Goal: Information Seeking & Learning: Find specific fact

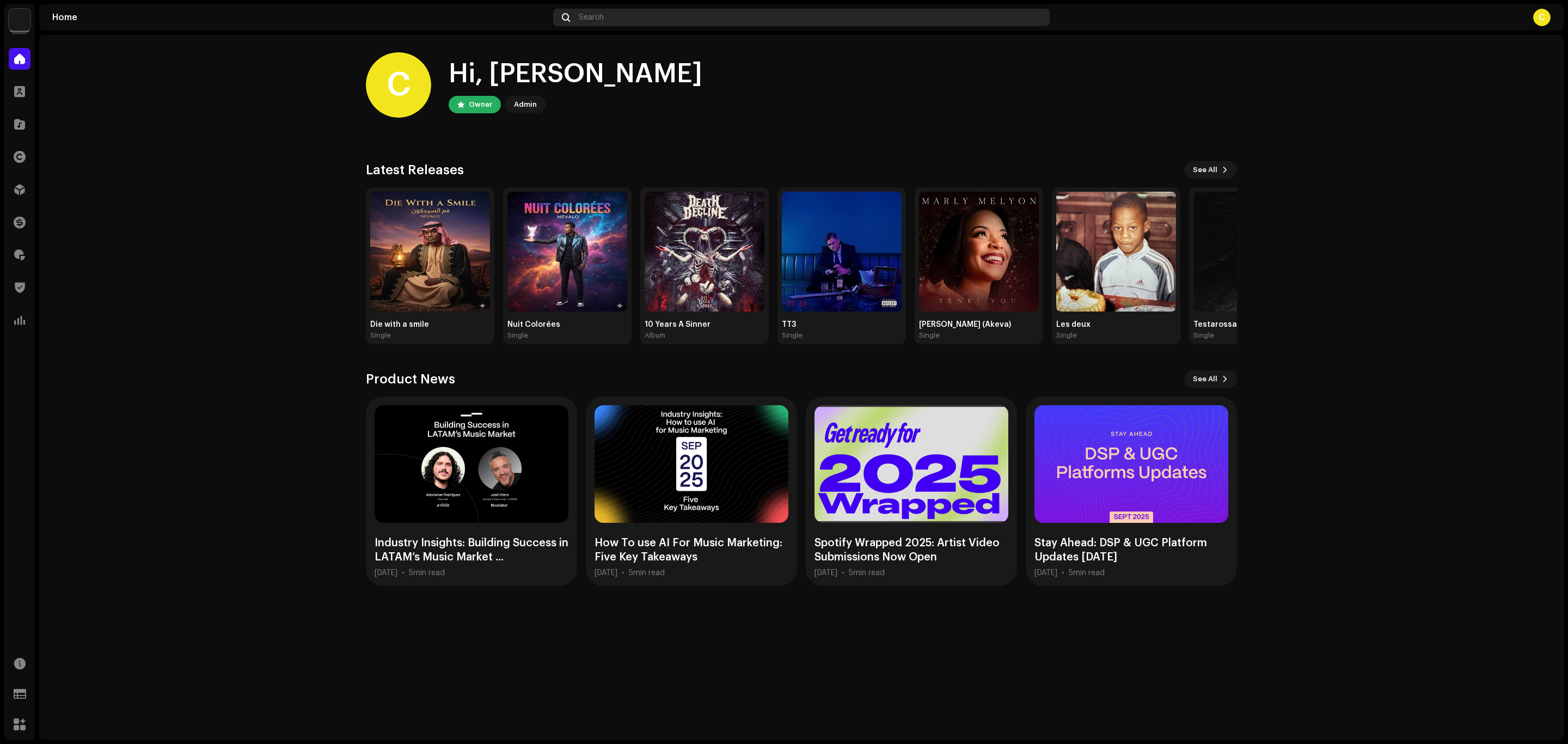
click at [802, 15] on div "Search" at bounding box center [802, 17] width 497 height 18
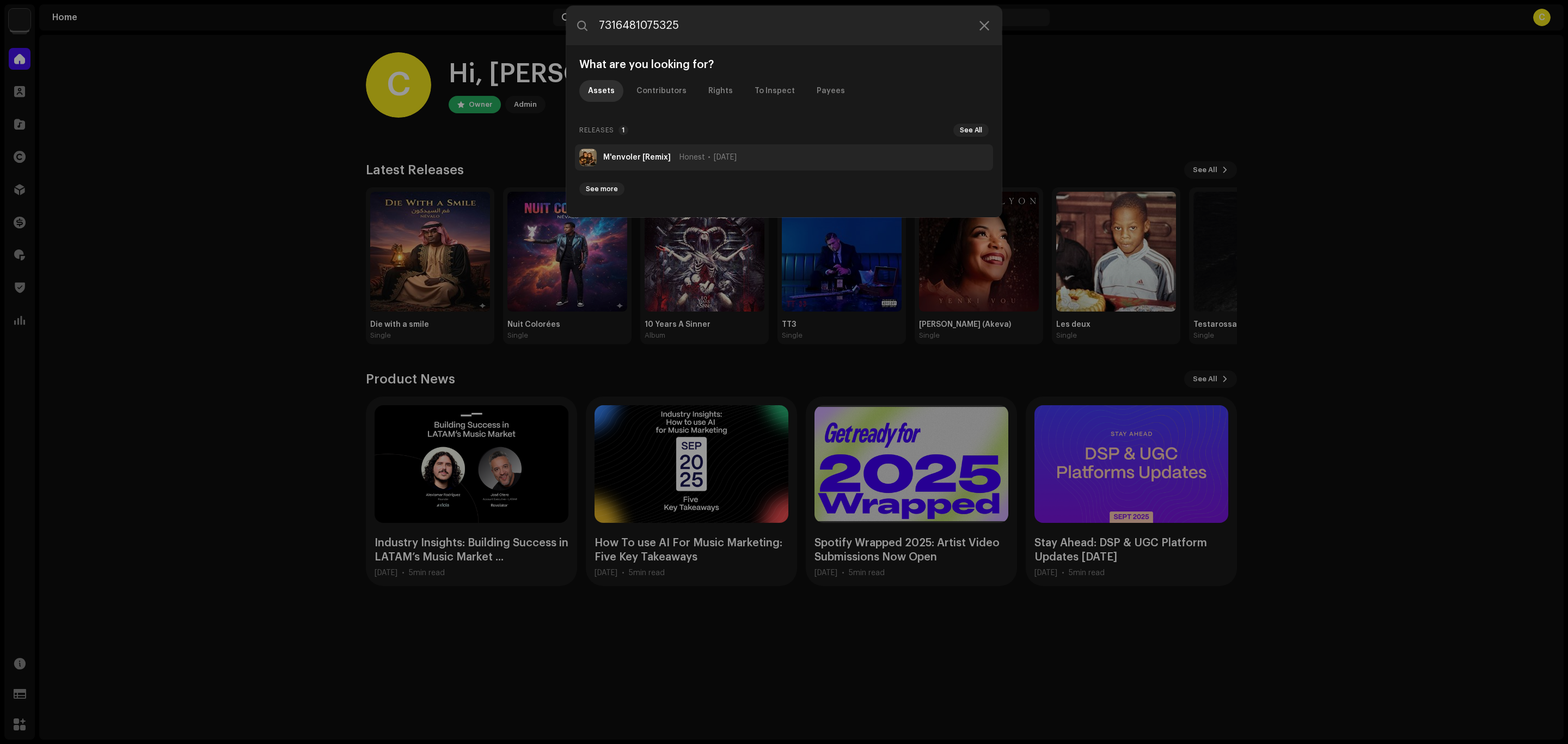
type input "7316481075325"
drag, startPoint x: 604, startPoint y: 157, endPoint x: 275, endPoint y: 182, distance: 329.9
click at [275, 182] on div "7316481075325 What are you looking for? Assets Contributors Rights To Inspect P…" at bounding box center [784, 372] width 1568 height 744
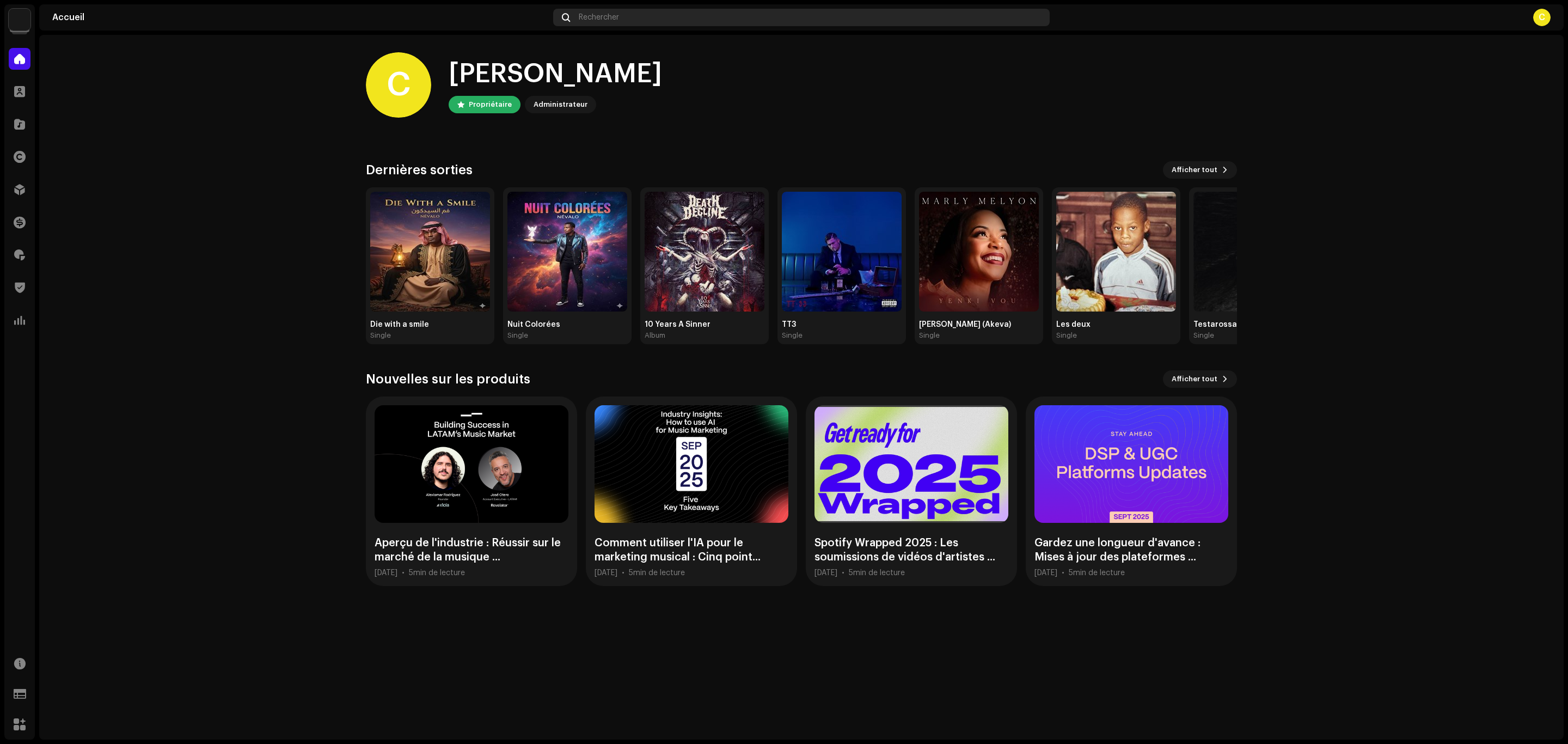
click at [776, 10] on div "Rechercher" at bounding box center [802, 17] width 497 height 18
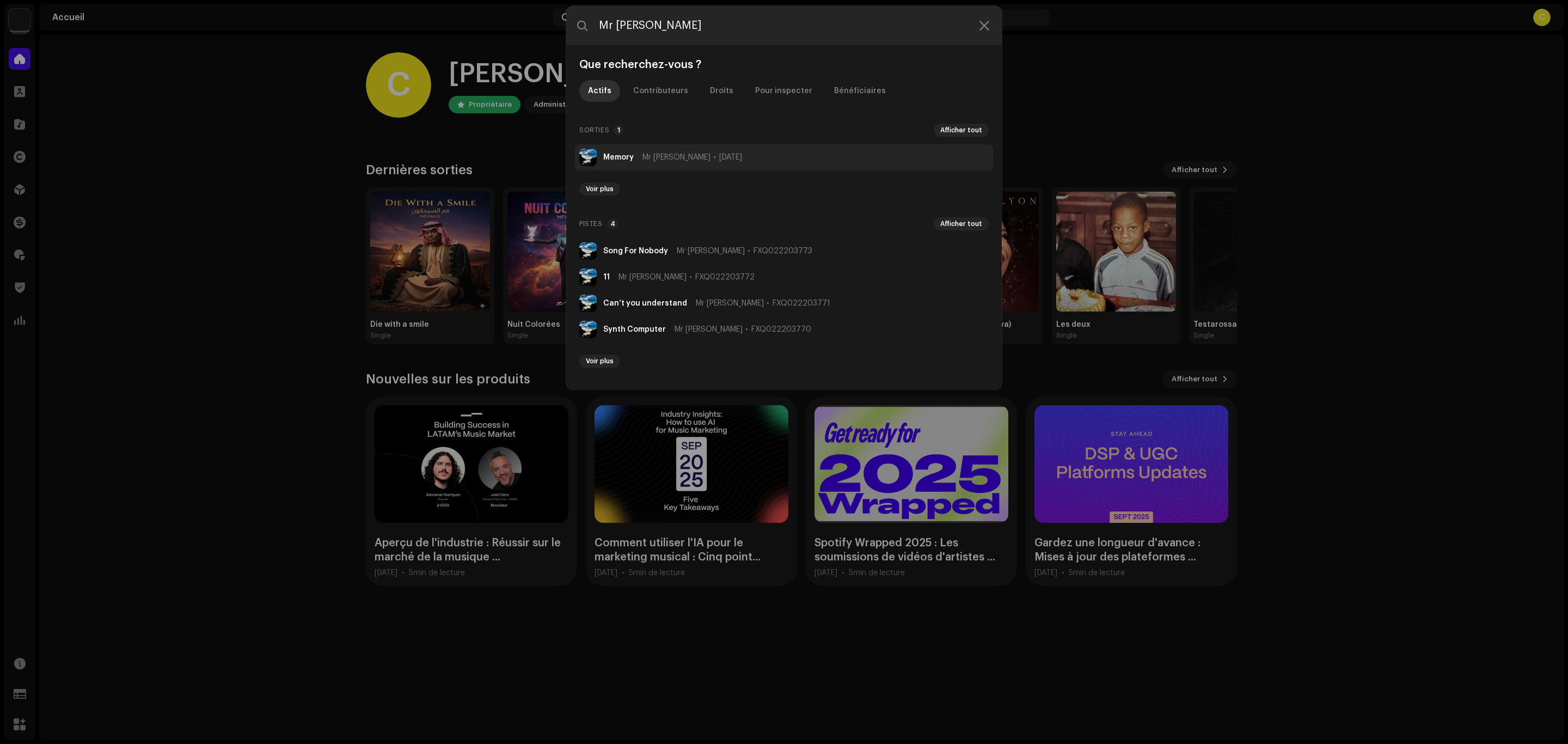
type input "Mr Larnac"
drag, startPoint x: 632, startPoint y: 156, endPoint x: 654, endPoint y: 162, distance: 22.8
click at [632, 156] on strong "Memory" at bounding box center [618, 157] width 30 height 9
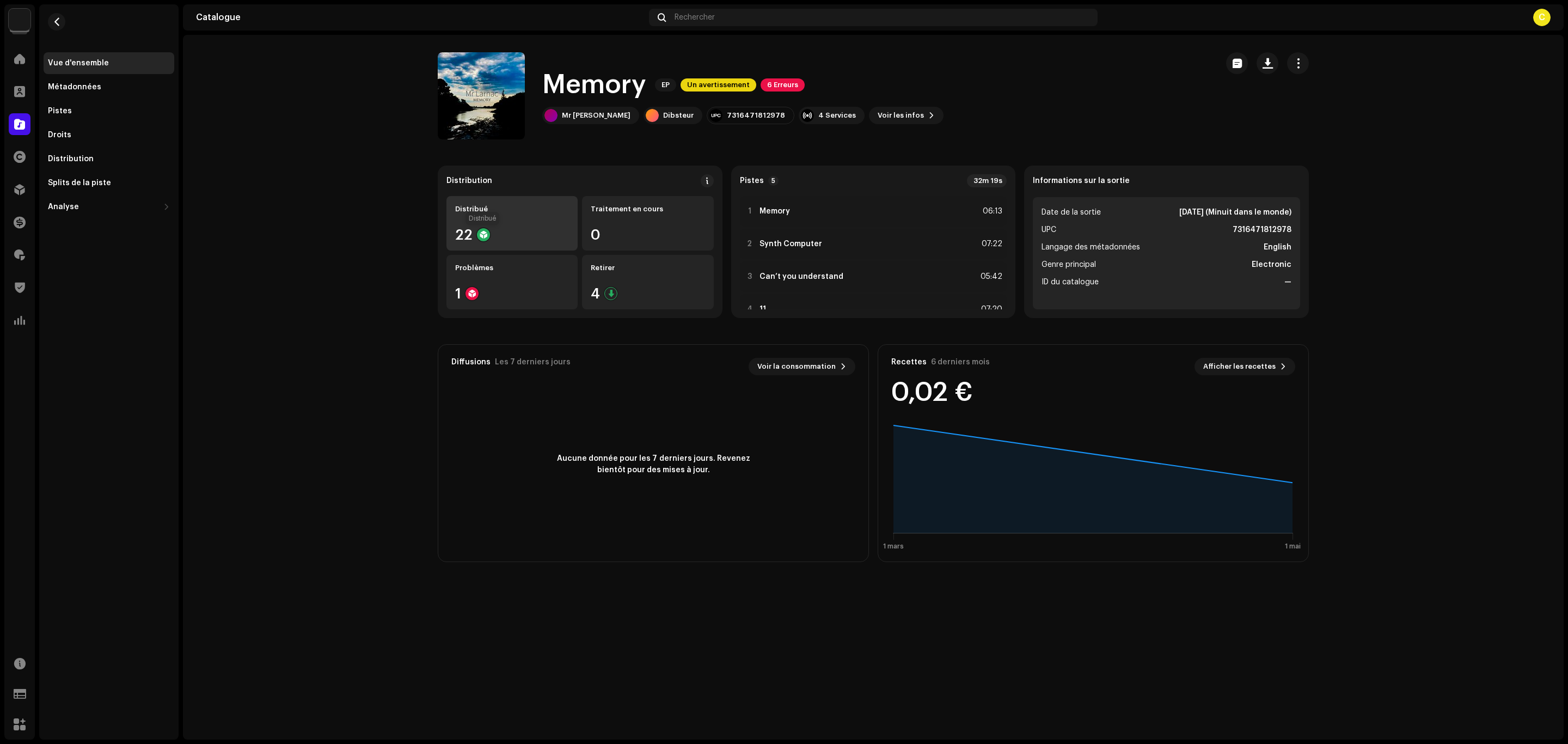
click at [488, 231] on div at bounding box center [483, 234] width 13 height 13
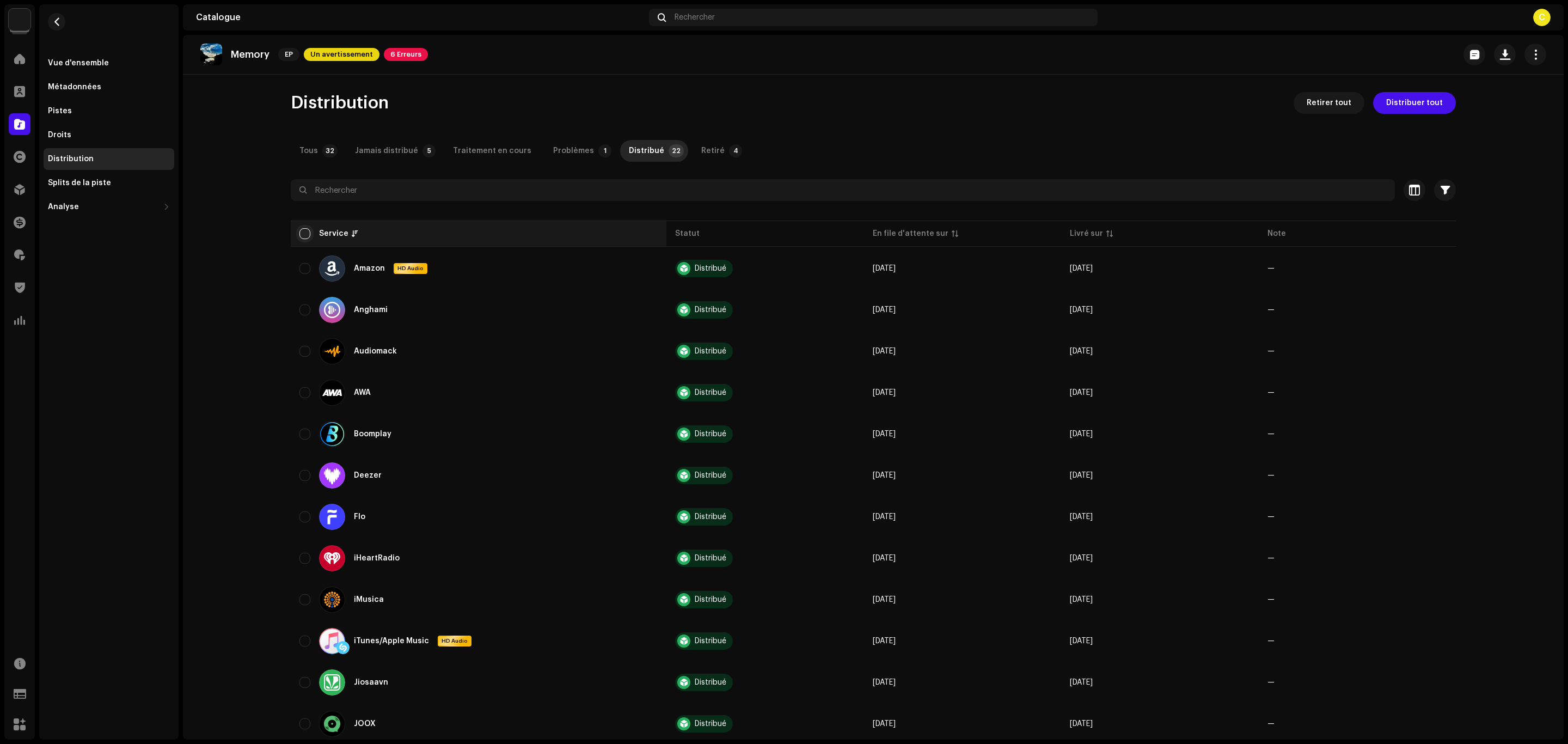
click at [299, 228] on input "checkbox" at bounding box center [305, 234] width 11 height 11
checkbox input "true"
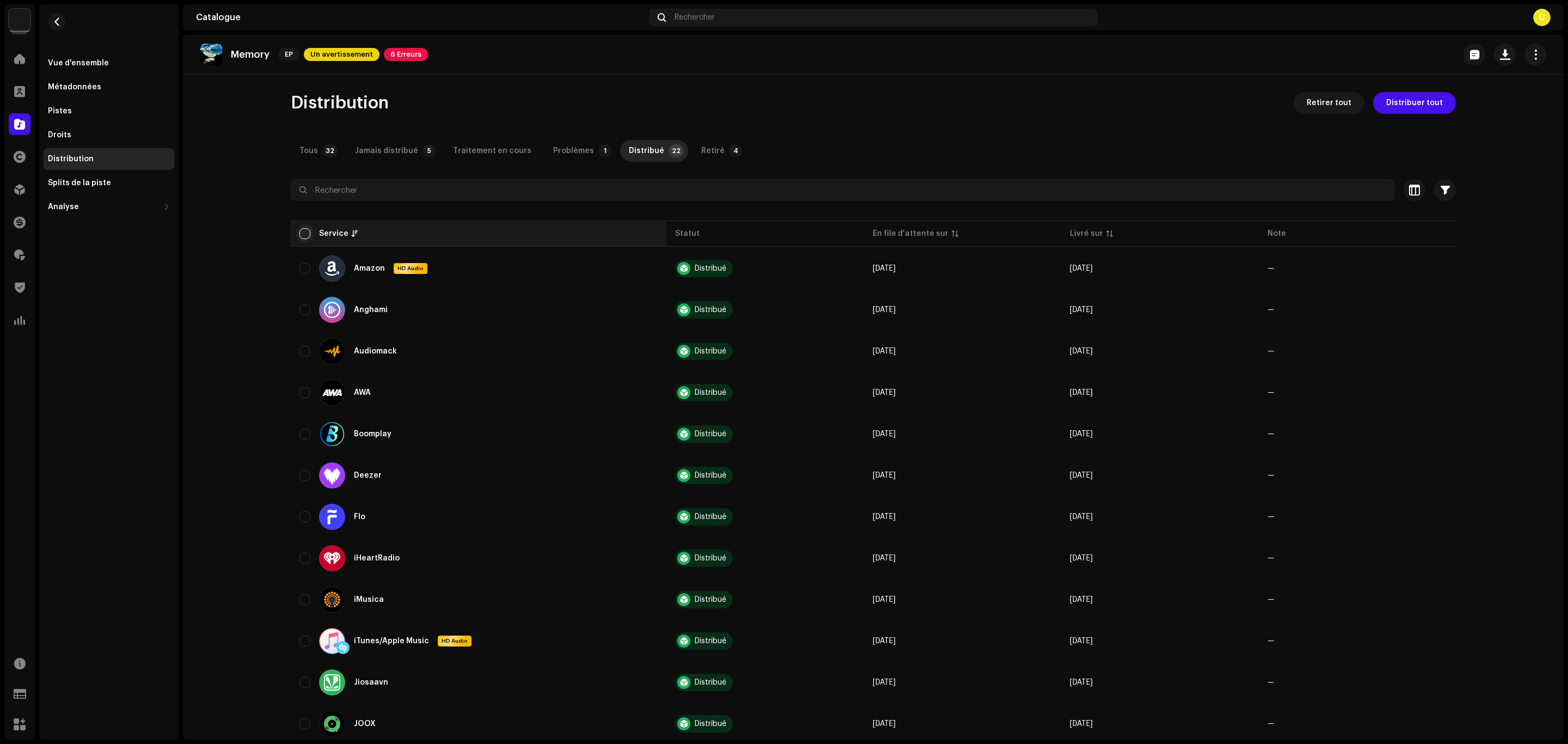
checkbox input "true"
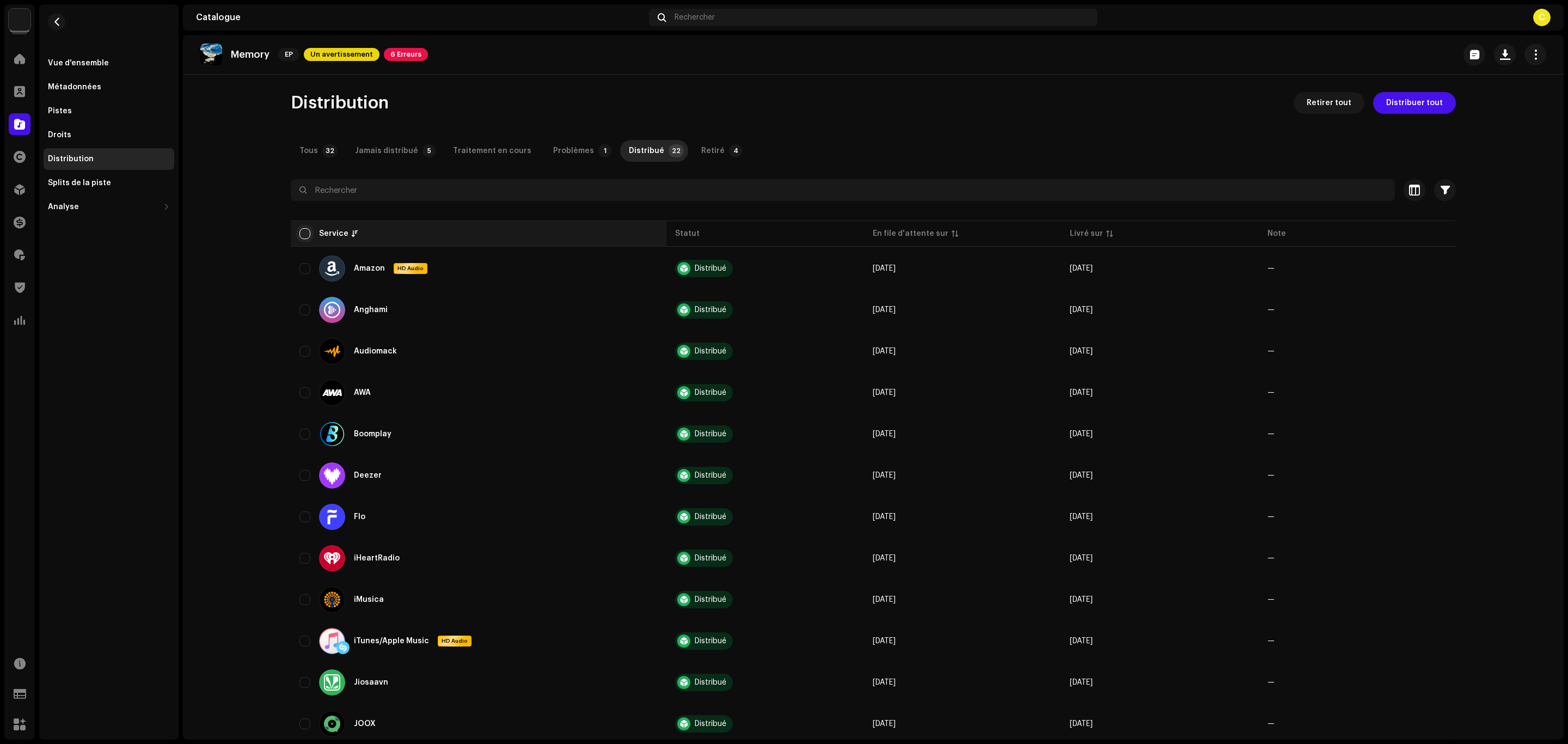
checkbox input "true"
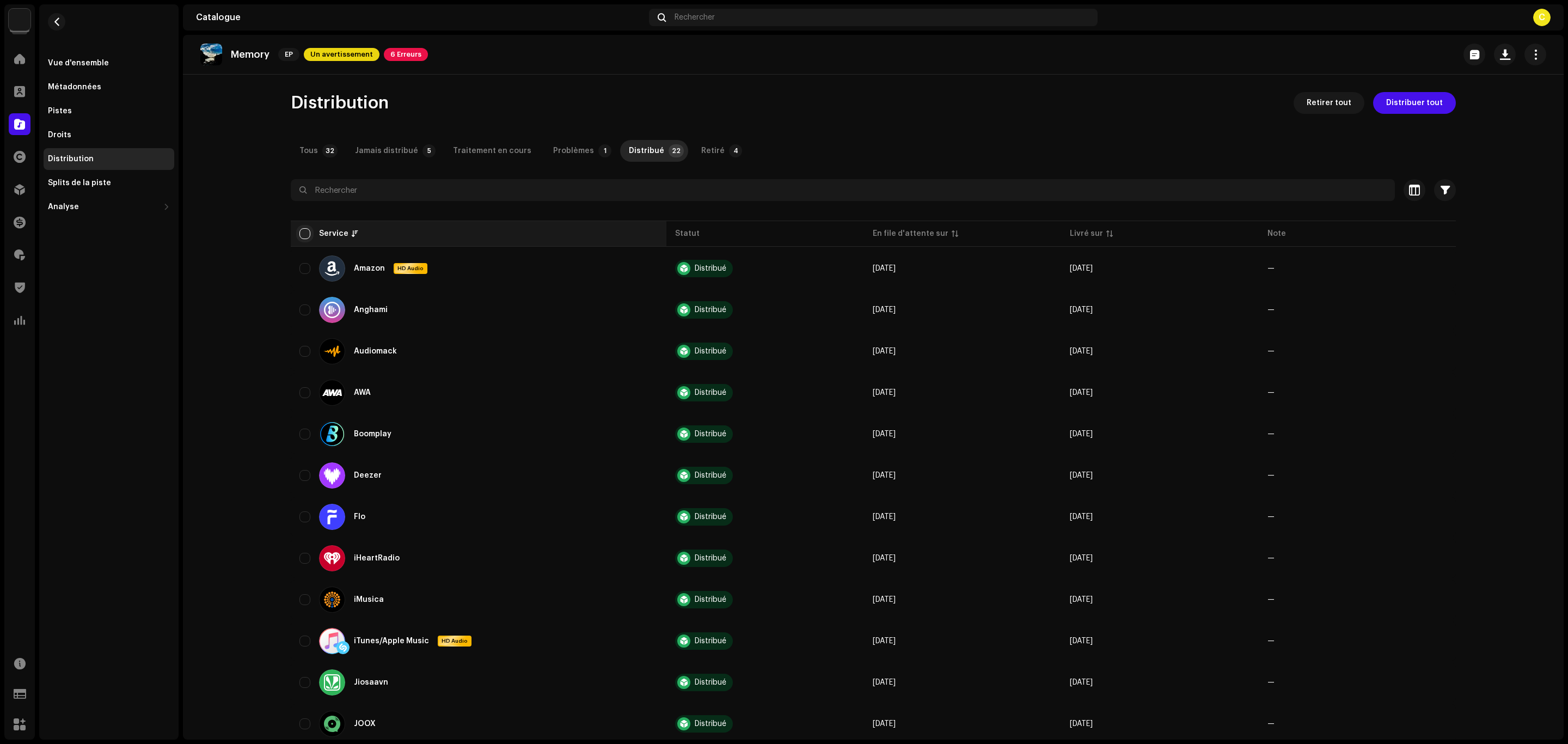
checkbox input "true"
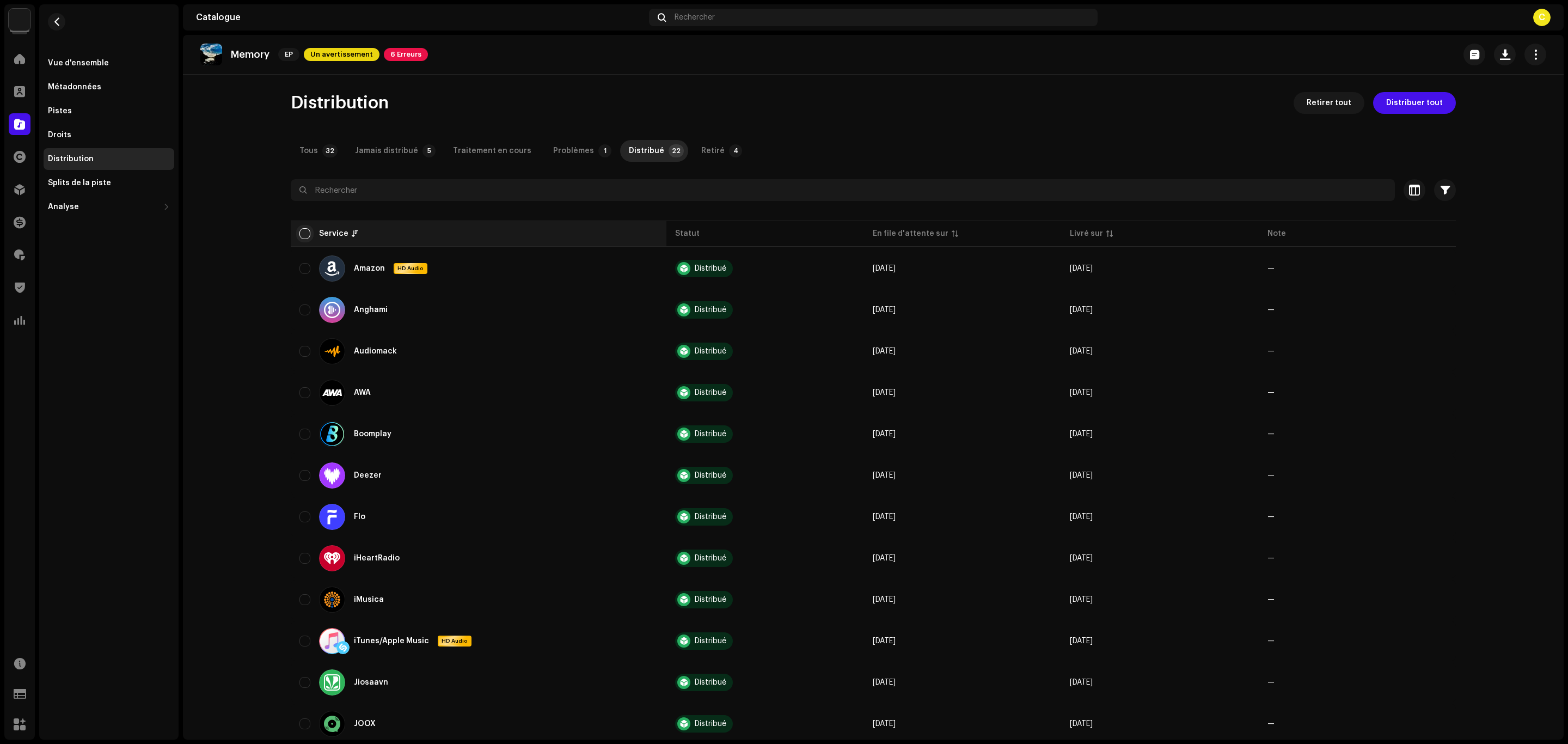
checkbox input "true"
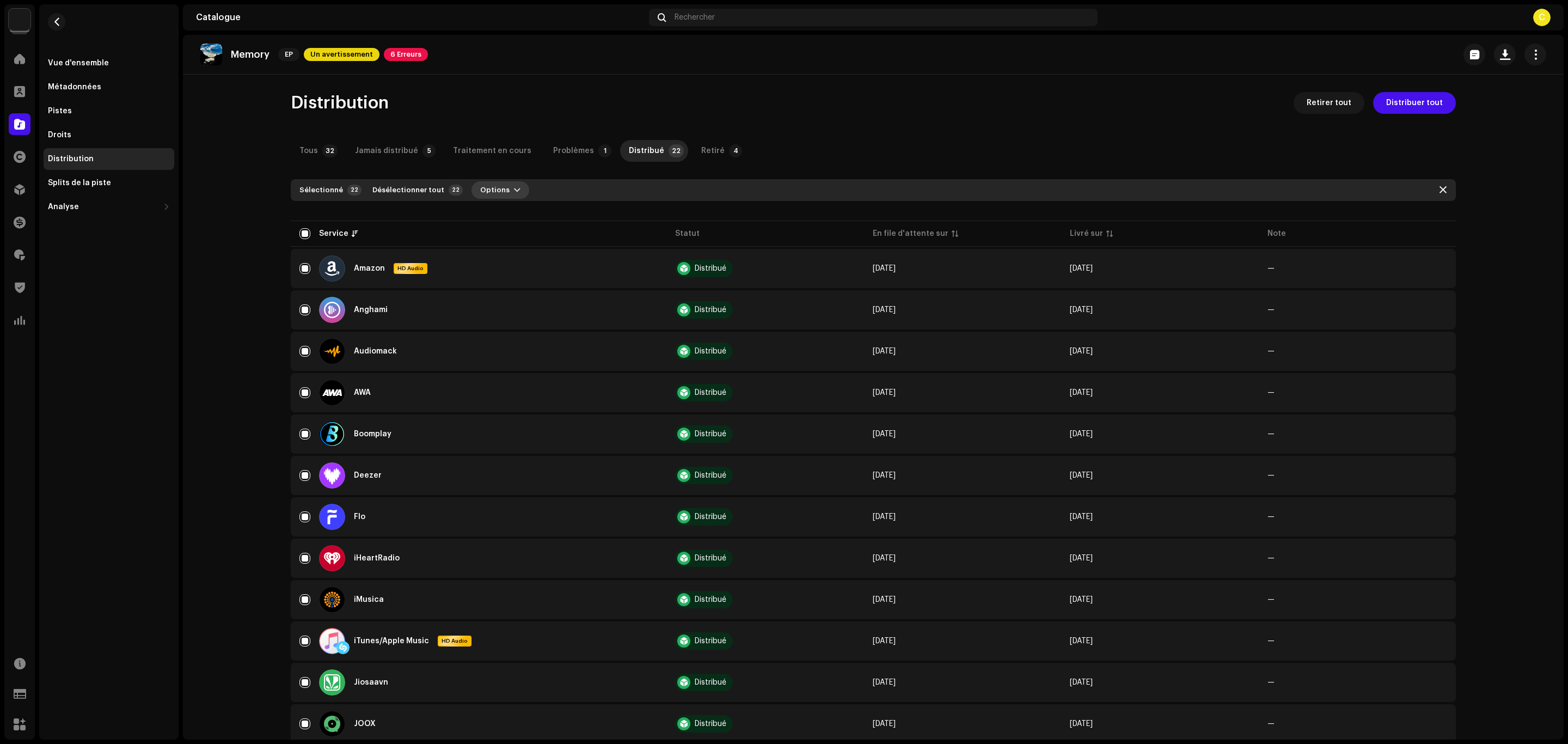
click at [480, 184] on span "Options" at bounding box center [495, 190] width 29 height 22
click at [466, 239] on div "Retirer" at bounding box center [518, 236] width 110 height 22
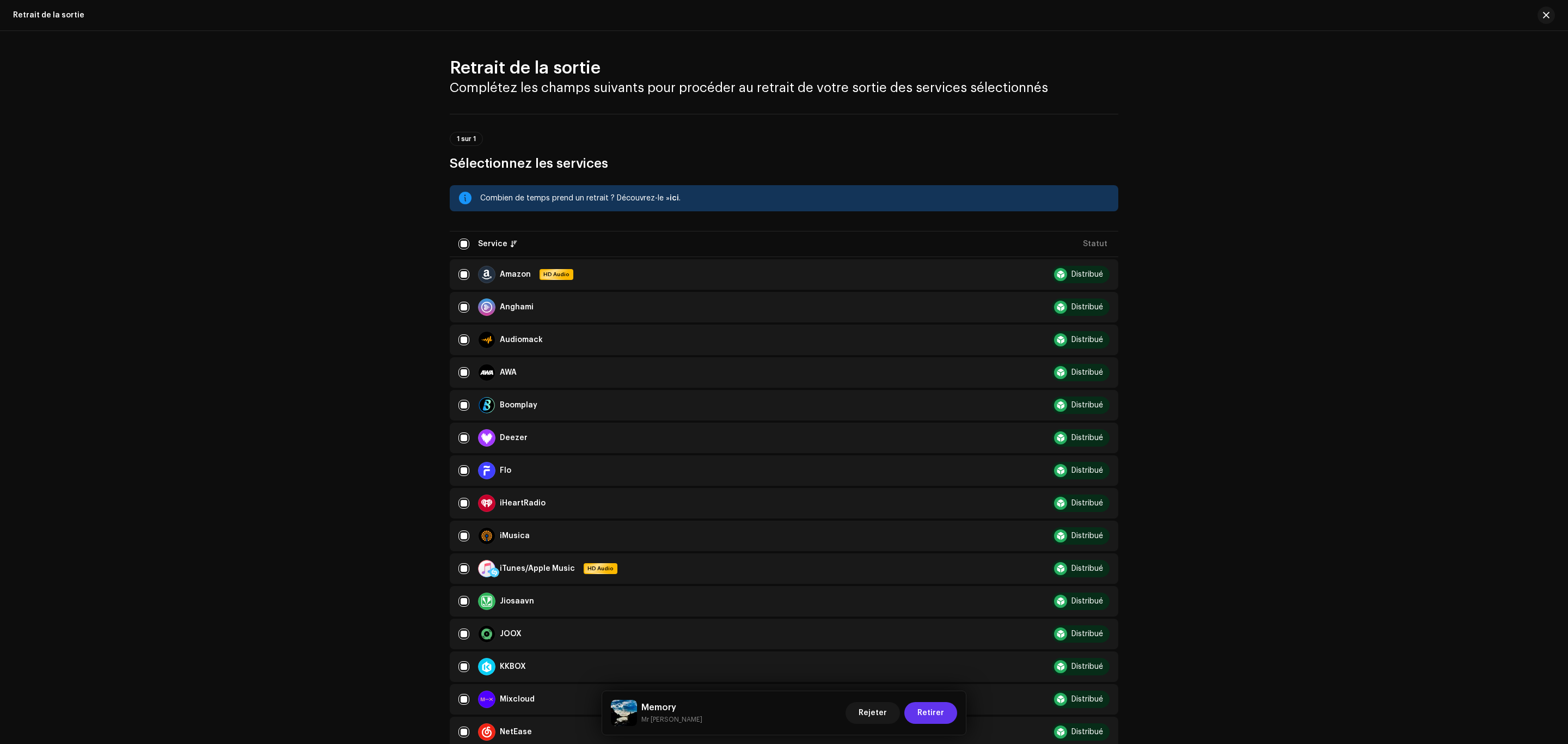
click at [929, 708] on span "Retirer" at bounding box center [931, 713] width 27 height 22
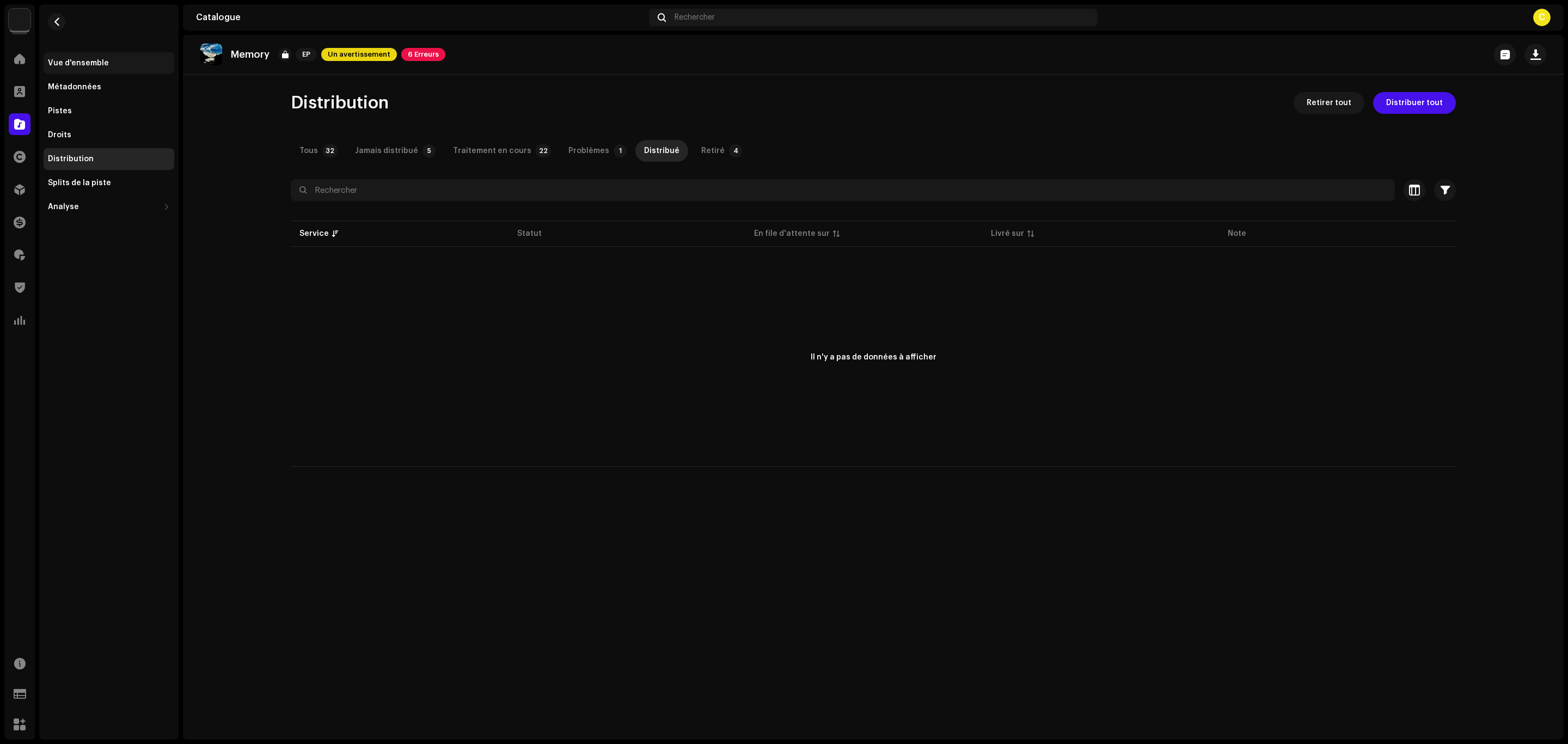
click at [130, 54] on div "Vue d'ensemble" at bounding box center [109, 63] width 131 height 22
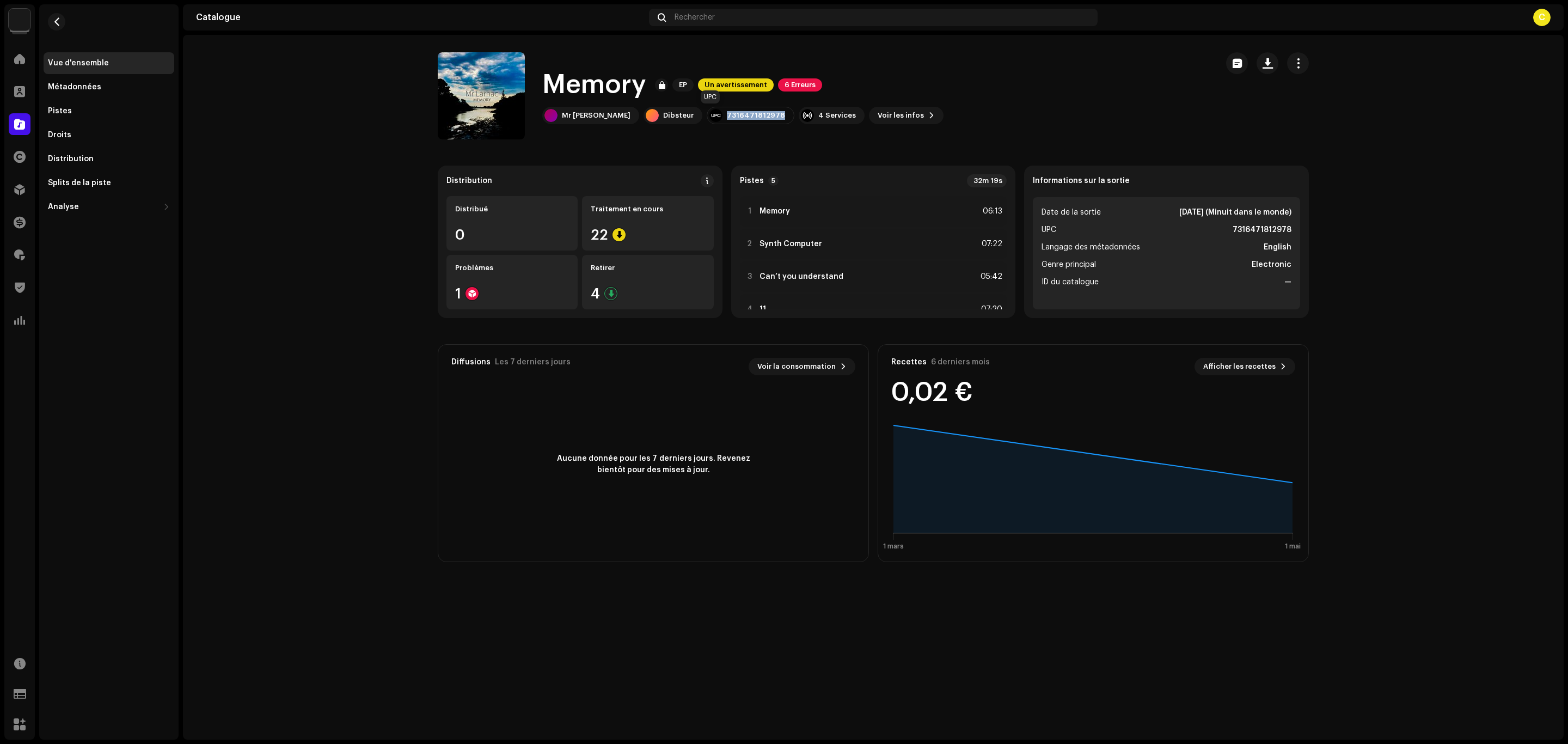
drag, startPoint x: 746, startPoint y: 113, endPoint x: 684, endPoint y: 115, distance: 62.0
click at [707, 114] on div "7316471812978" at bounding box center [751, 115] width 88 height 18
copy div "7316471812978"
click at [93, 103] on div "Pistes" at bounding box center [109, 111] width 131 height 22
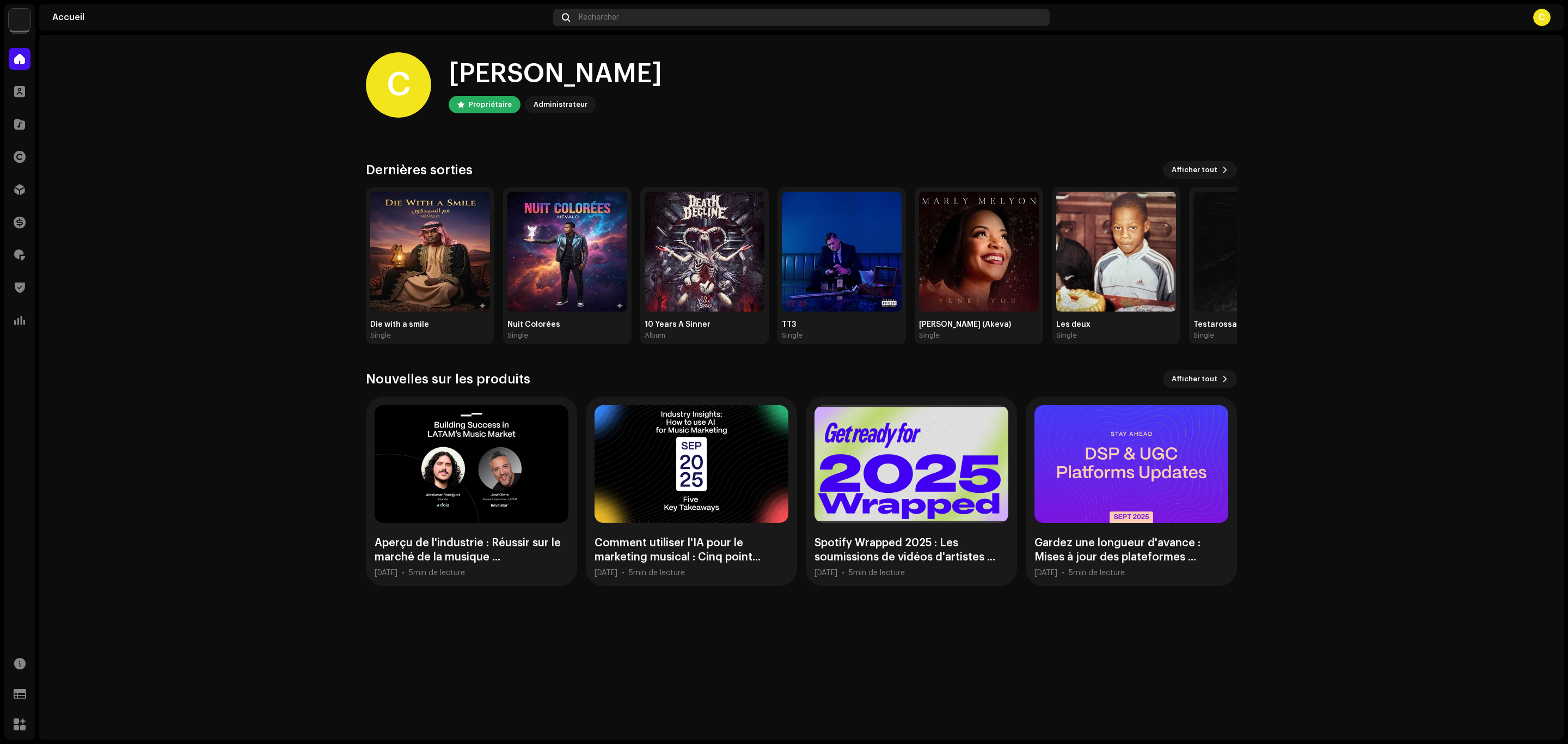
click at [724, 9] on div "Rechercher" at bounding box center [802, 17] width 497 height 18
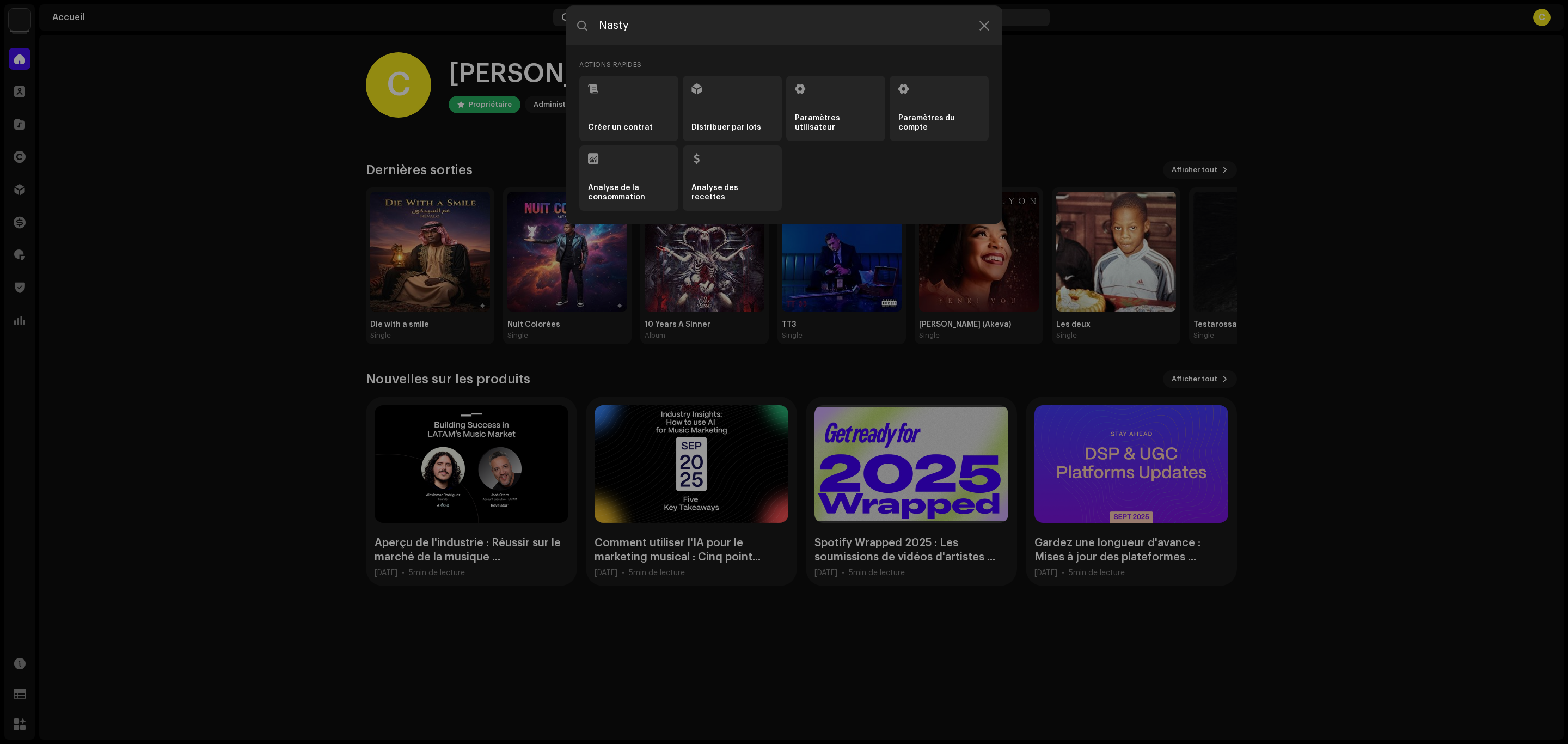
type input "Nasty"
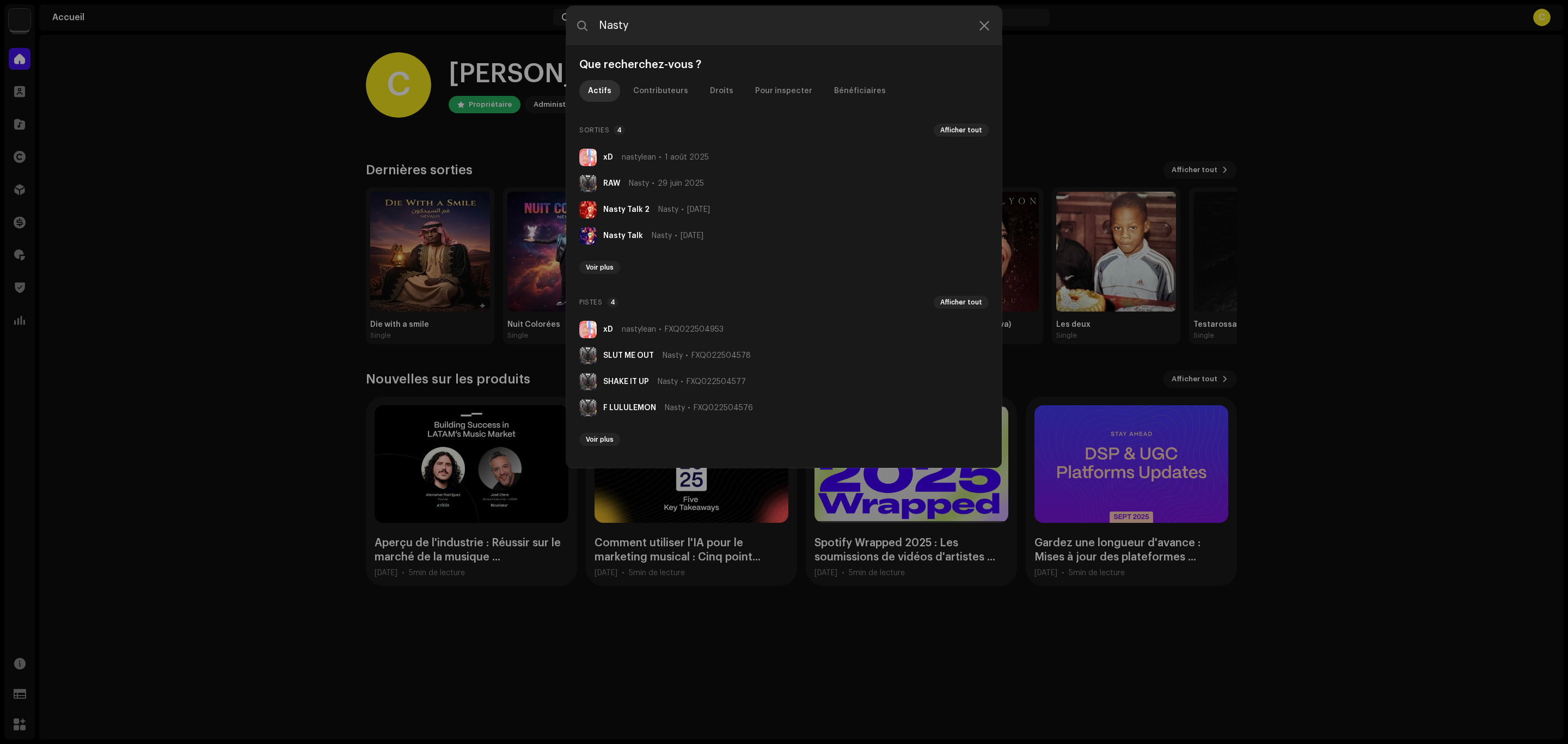
drag, startPoint x: 651, startPoint y: 186, endPoint x: 650, endPoint y: 158, distance: 28.0
click at [651, 186] on div "Nasty 29 juin 2025" at bounding box center [666, 183] width 75 height 9
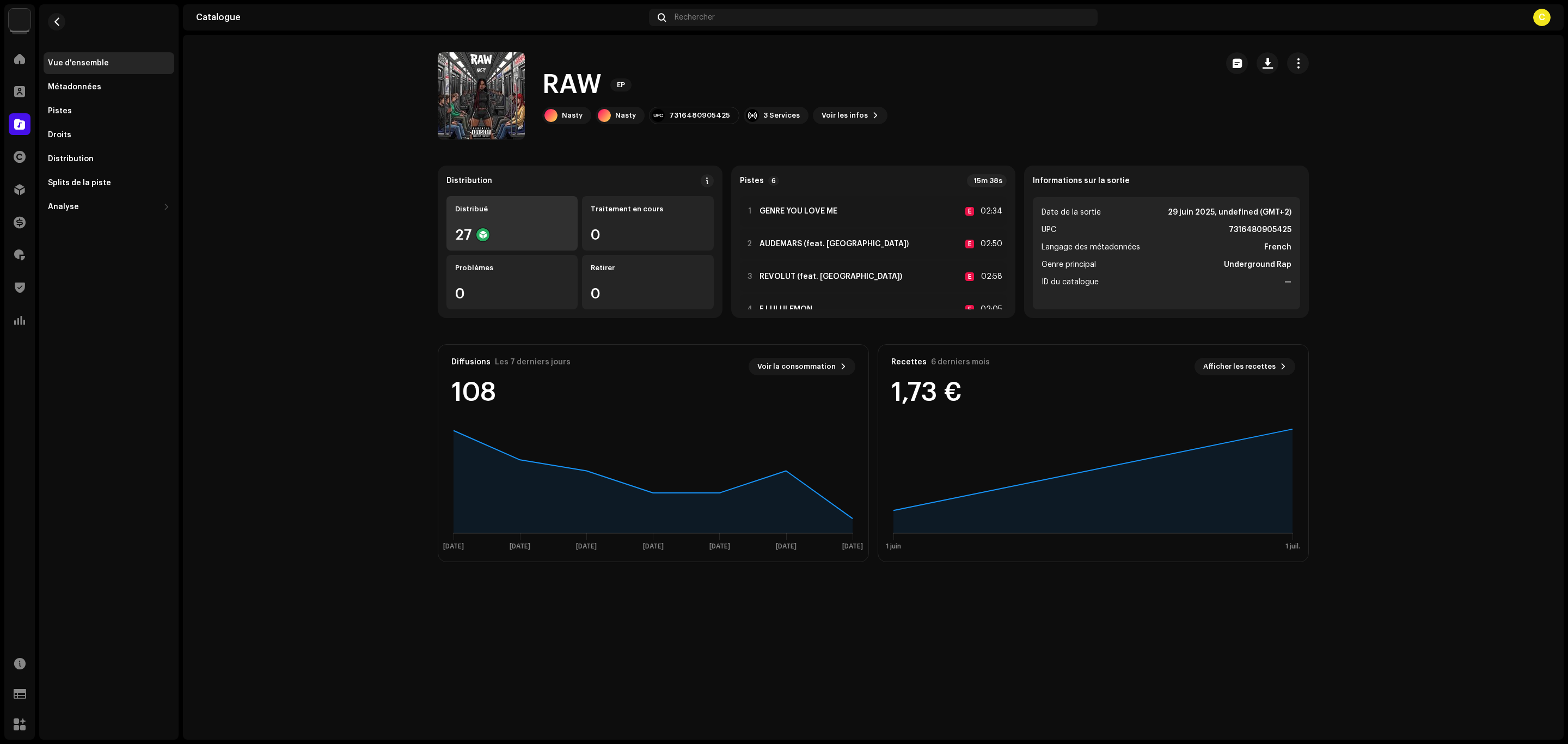
click at [461, 206] on div "Distribué" at bounding box center [512, 209] width 114 height 9
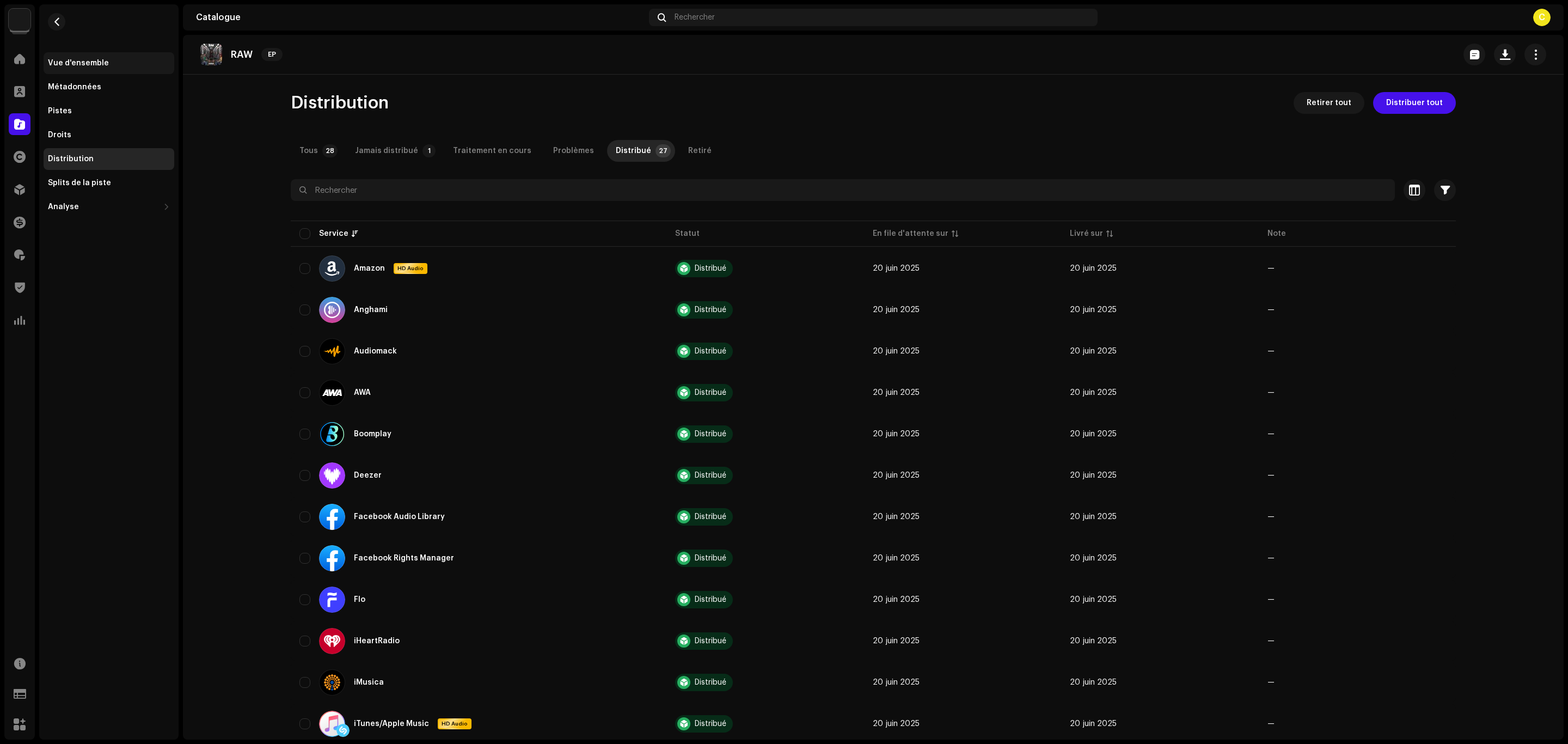
click at [119, 63] on div "Vue d'ensemble" at bounding box center [109, 63] width 122 height 9
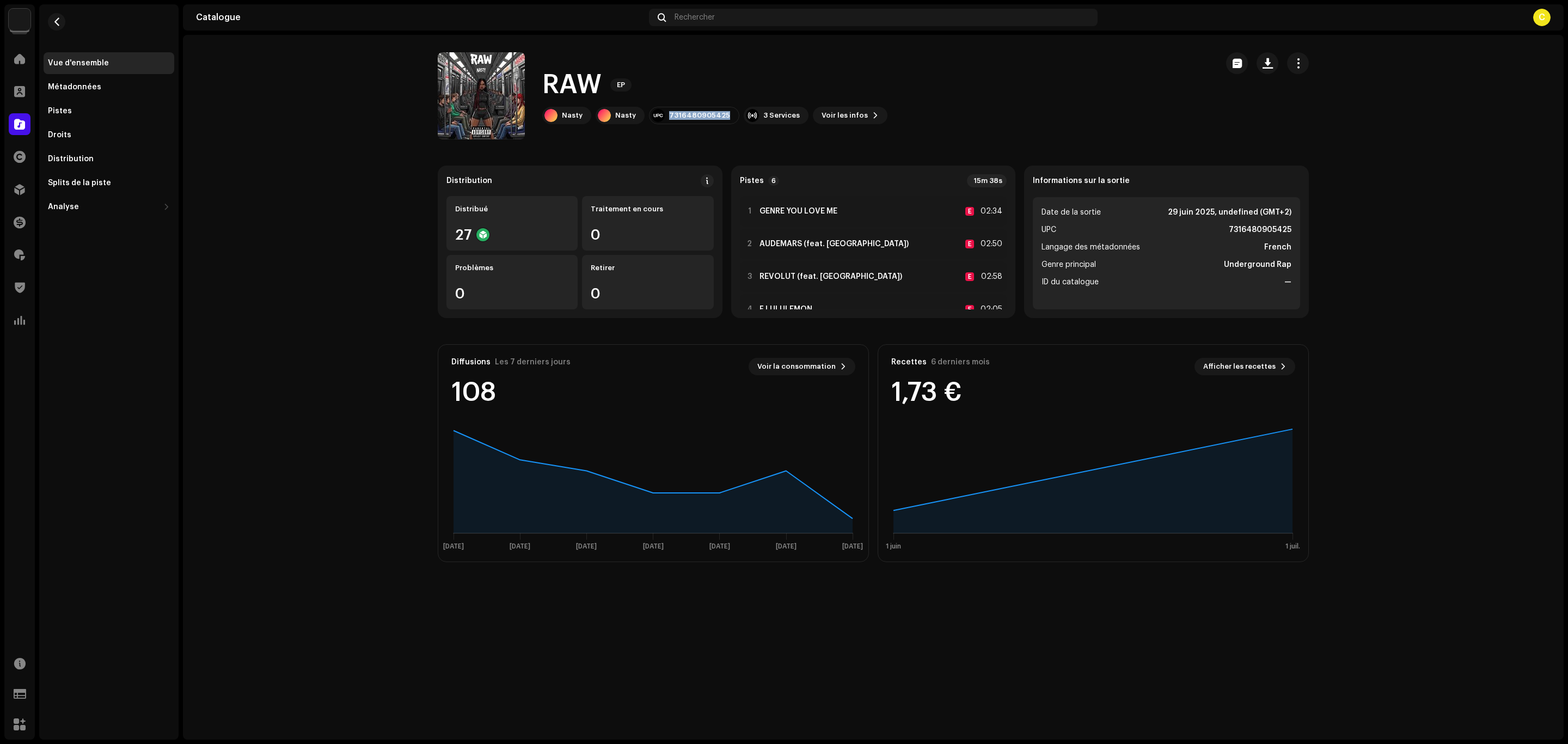
drag, startPoint x: 724, startPoint y: 110, endPoint x: 662, endPoint y: 125, distance: 63.8
click at [662, 125] on div "RAW EP Nasty Nasty 7316480905425 3 Services Voir les infos" at bounding box center [823, 96] width 771 height 87
copy div "7316480905425"
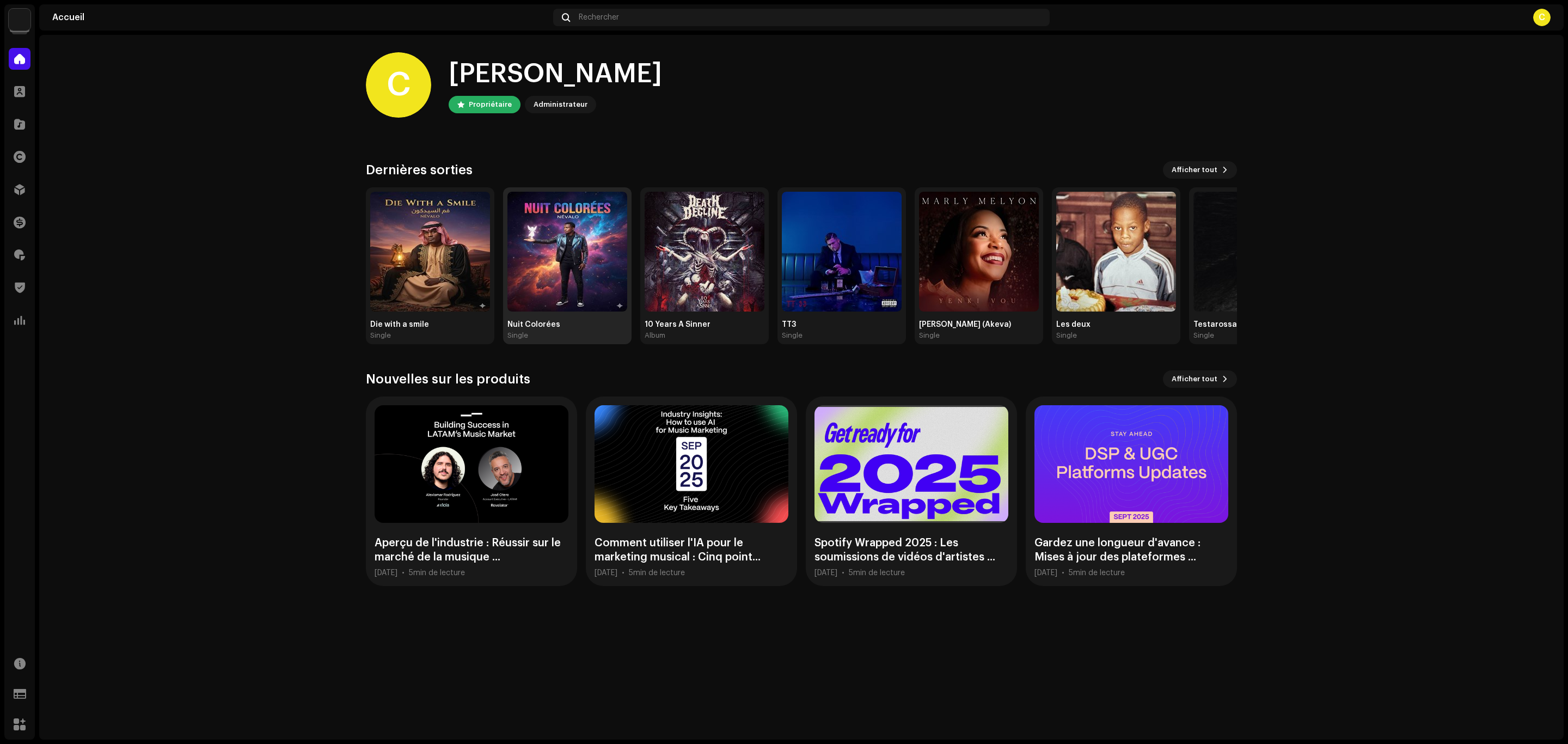
drag, startPoint x: 526, startPoint y: 290, endPoint x: 513, endPoint y: 273, distance: 21.4
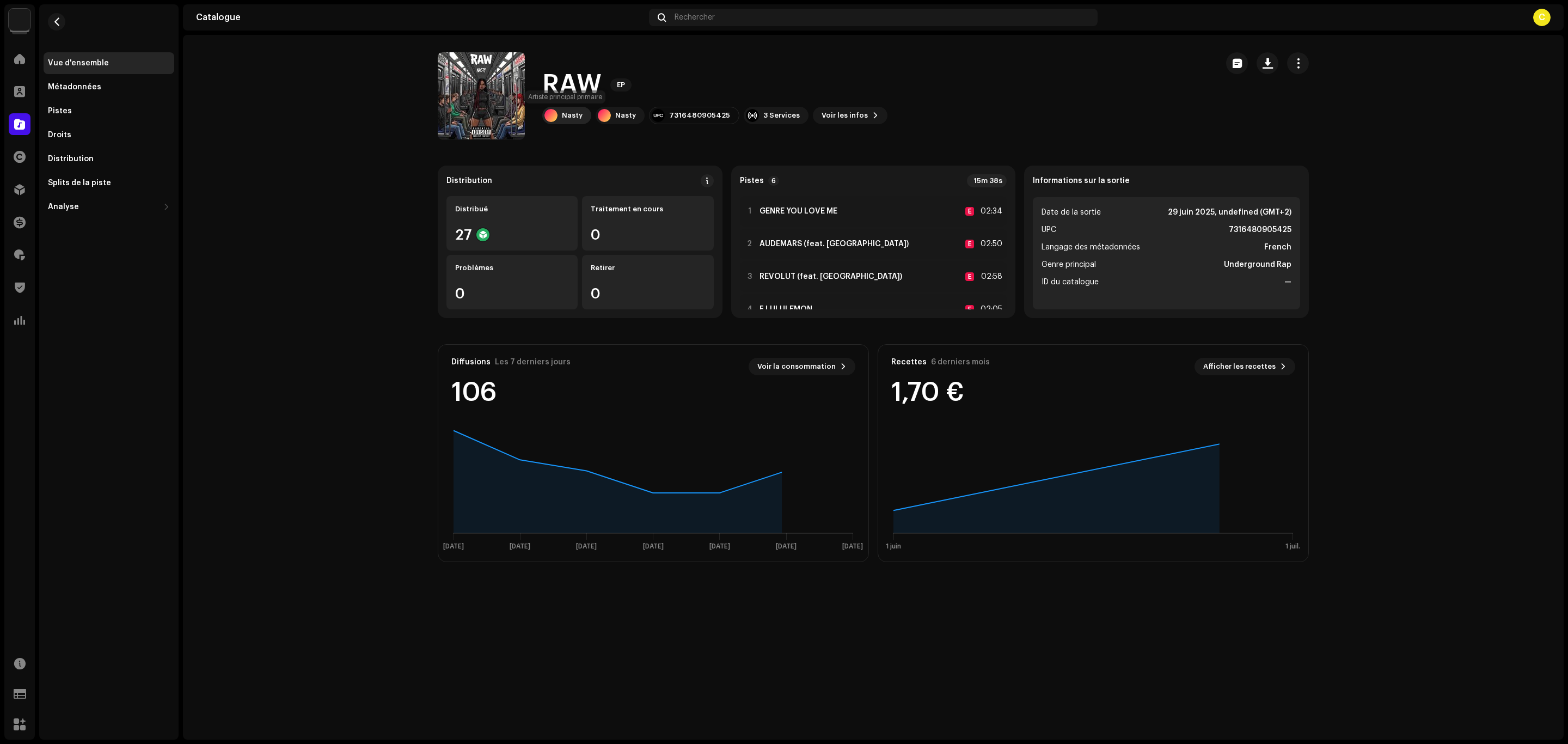
click at [576, 111] on div "Nasty" at bounding box center [572, 115] width 21 height 9
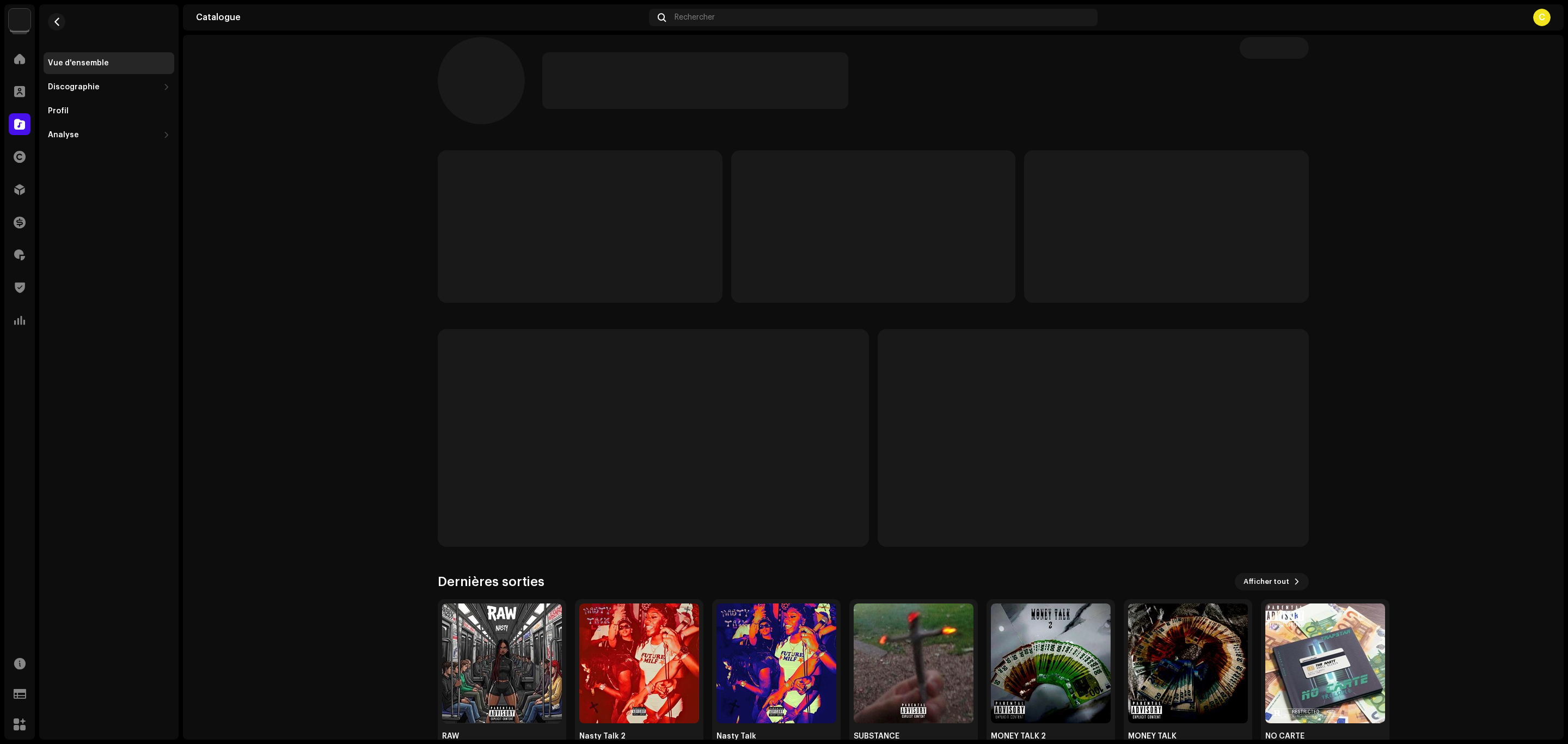
scroll to position [48, 0]
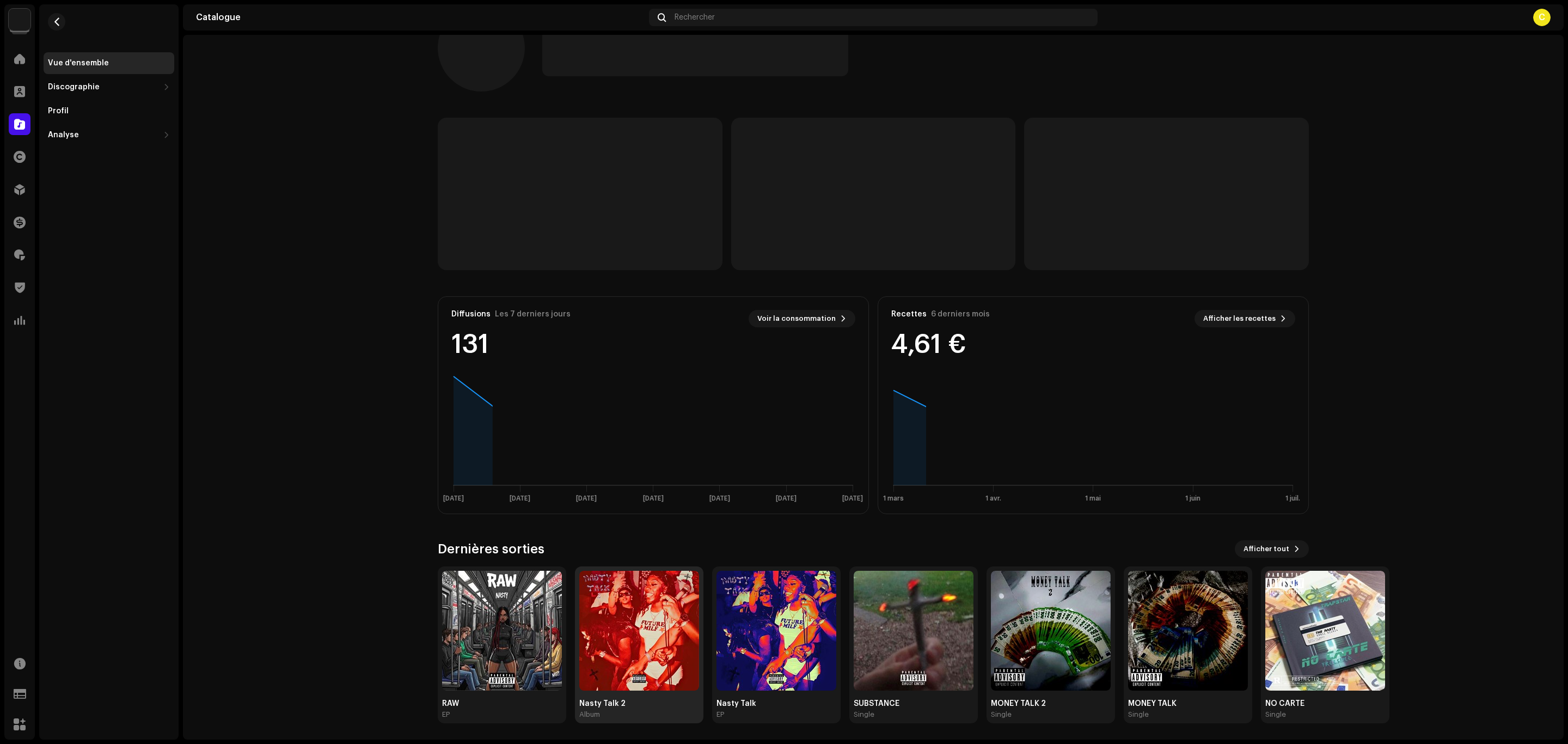
click at [635, 670] on img at bounding box center [639, 630] width 120 height 120
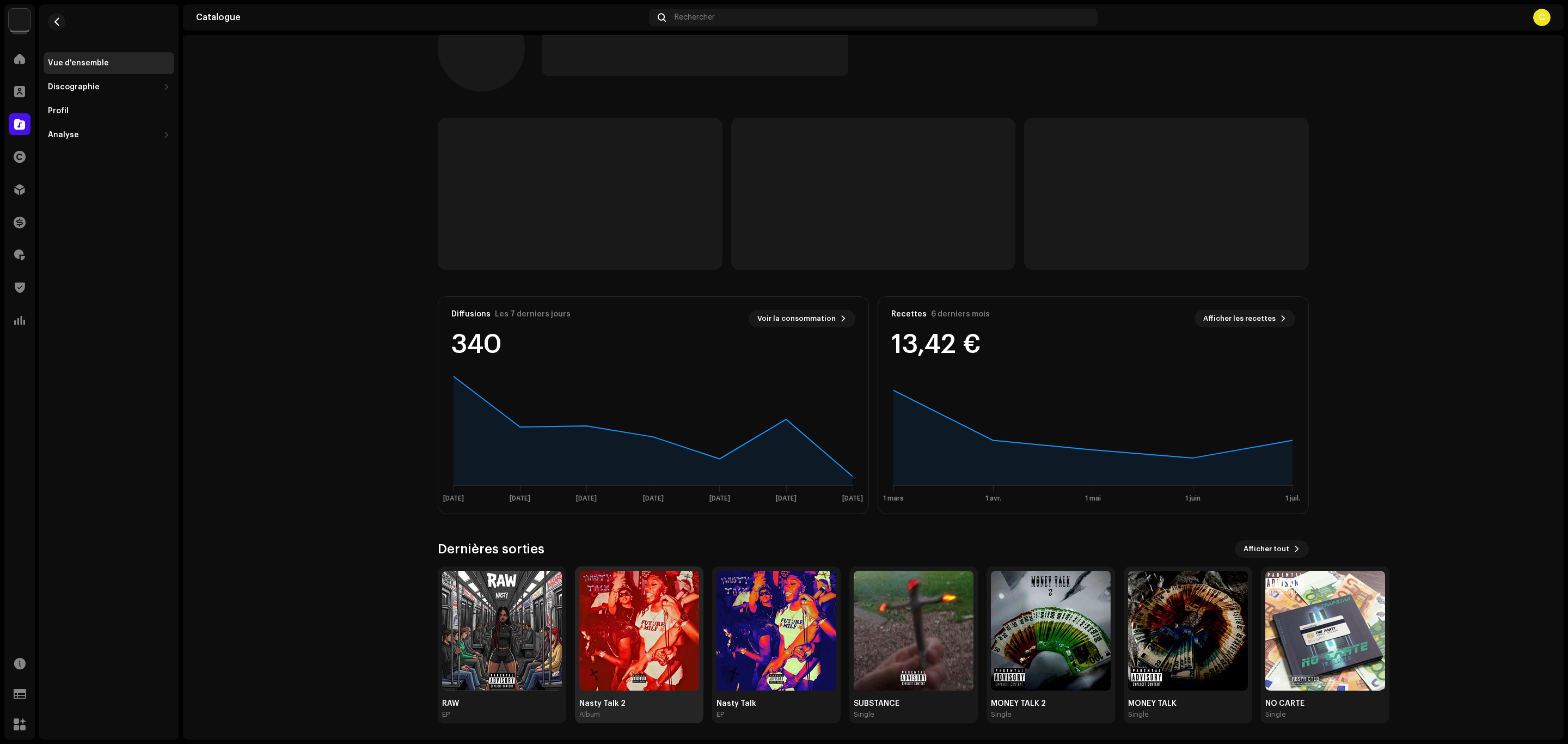
click at [628, 656] on img at bounding box center [639, 630] width 120 height 120
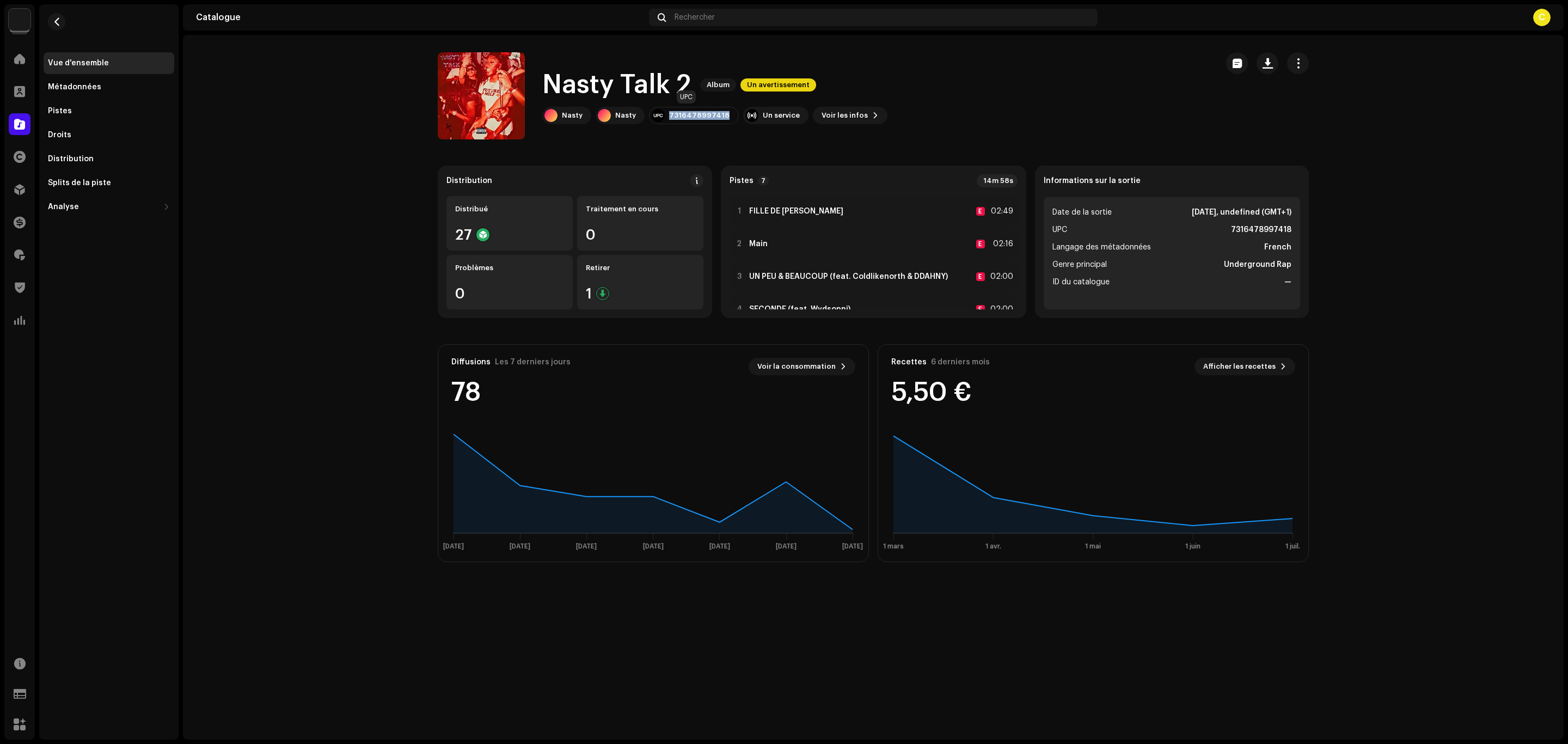
drag, startPoint x: 719, startPoint y: 116, endPoint x: 667, endPoint y: 123, distance: 52.5
click at [667, 123] on div "7316478997418" at bounding box center [694, 115] width 90 height 18
copy div "7316478997418"
click at [562, 110] on div "Nasty" at bounding box center [567, 115] width 49 height 18
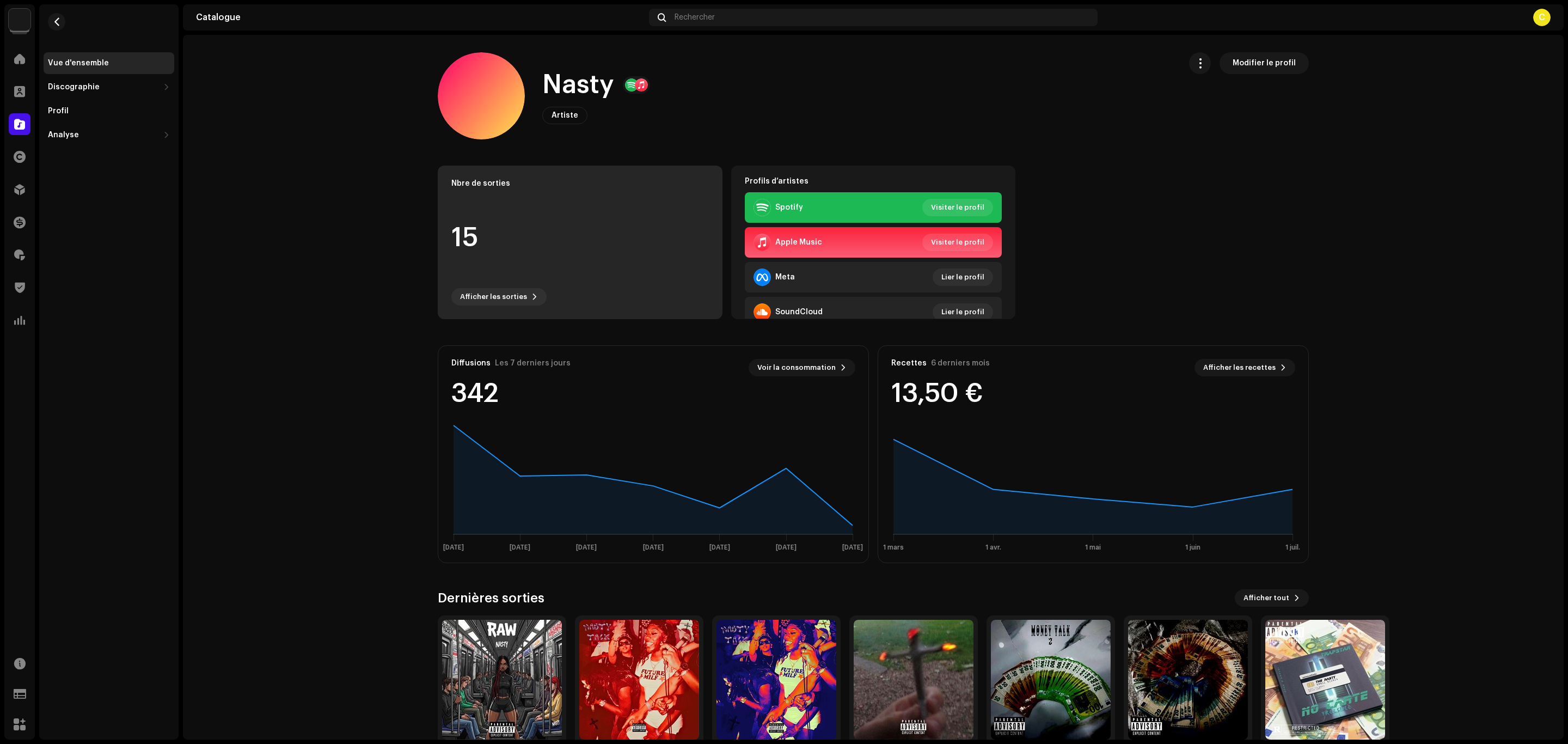
click at [636, 242] on div "15" at bounding box center [579, 238] width 257 height 83
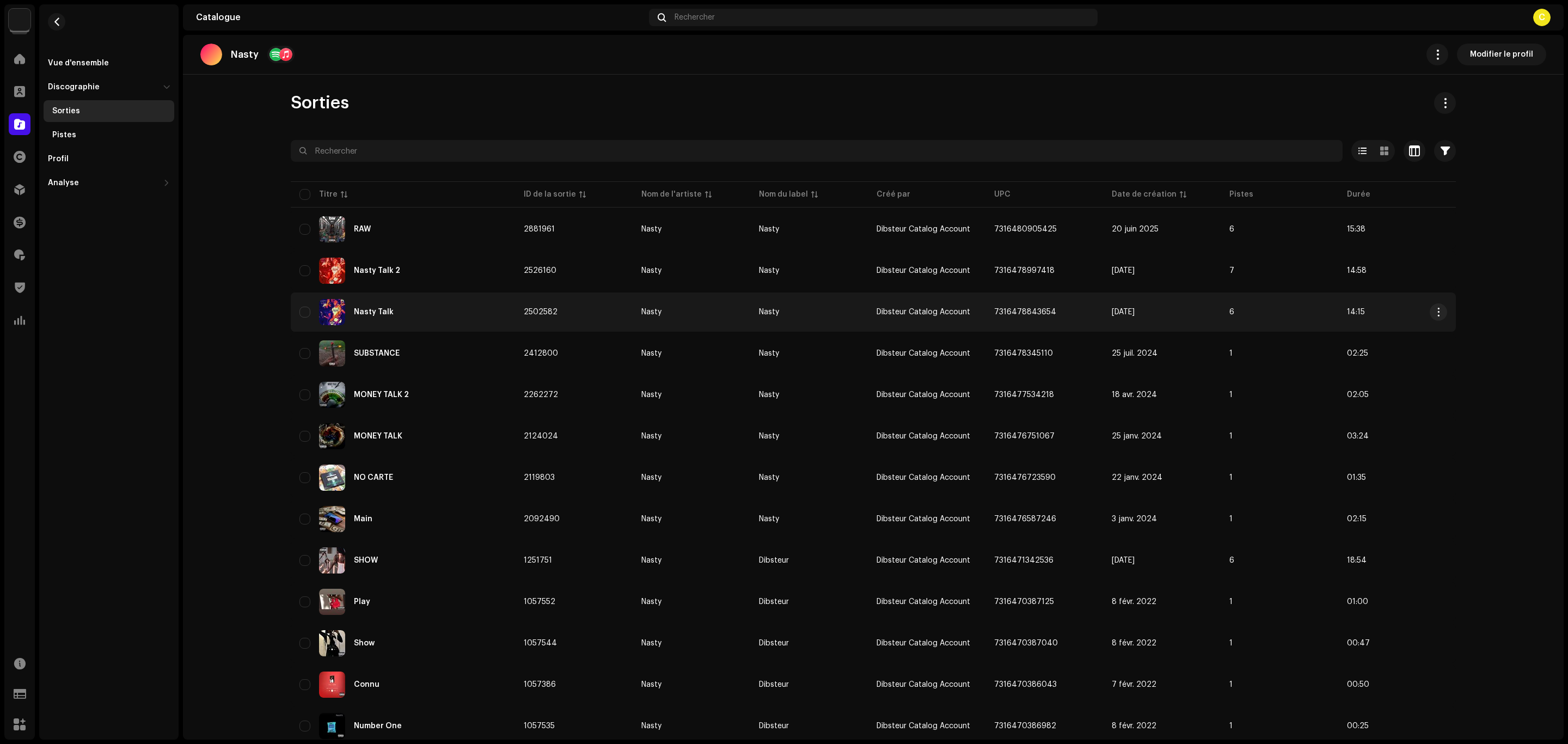
copy tr "7316478843654"
drag, startPoint x: 1073, startPoint y: 312, endPoint x: 981, endPoint y: 306, distance: 92.2
click at [981, 306] on tr "Nasty Talk 2502582 Nasty Nasty Dibsteur Catalog Account 7316478843654 [DATE] 6 …" at bounding box center [873, 312] width 1165 height 39
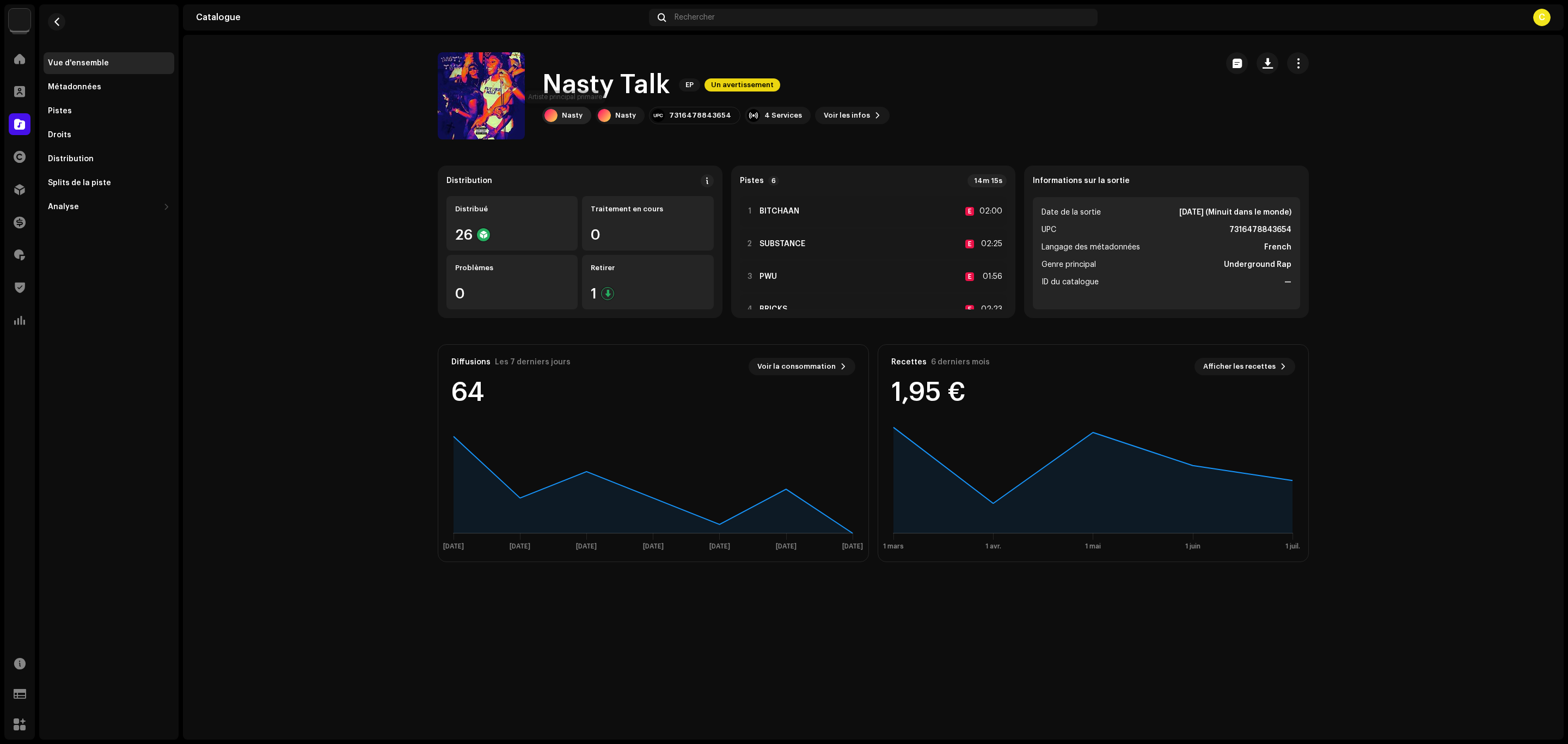
click at [565, 108] on div "Nasty" at bounding box center [567, 115] width 49 height 18
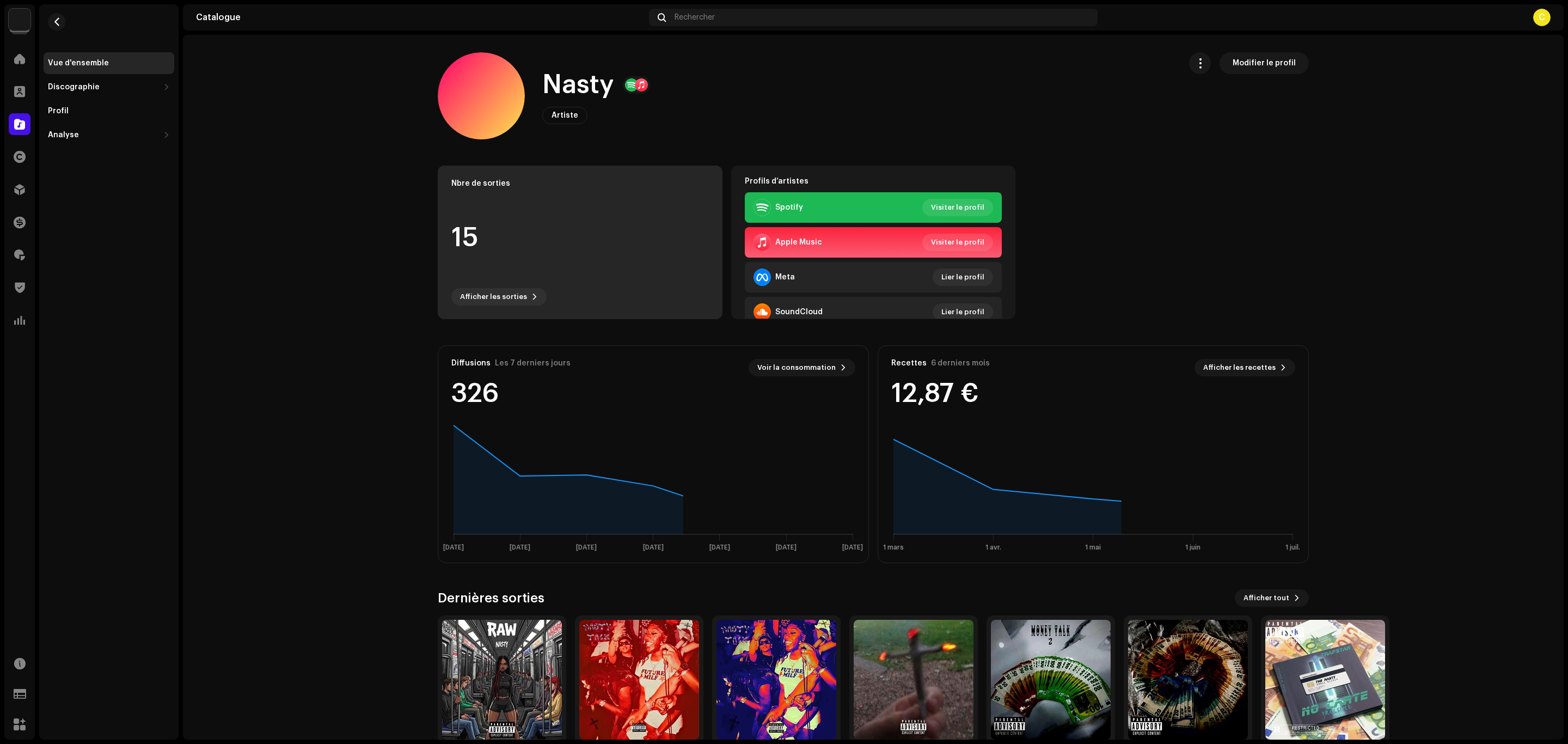
click at [626, 248] on div "15" at bounding box center [579, 238] width 257 height 83
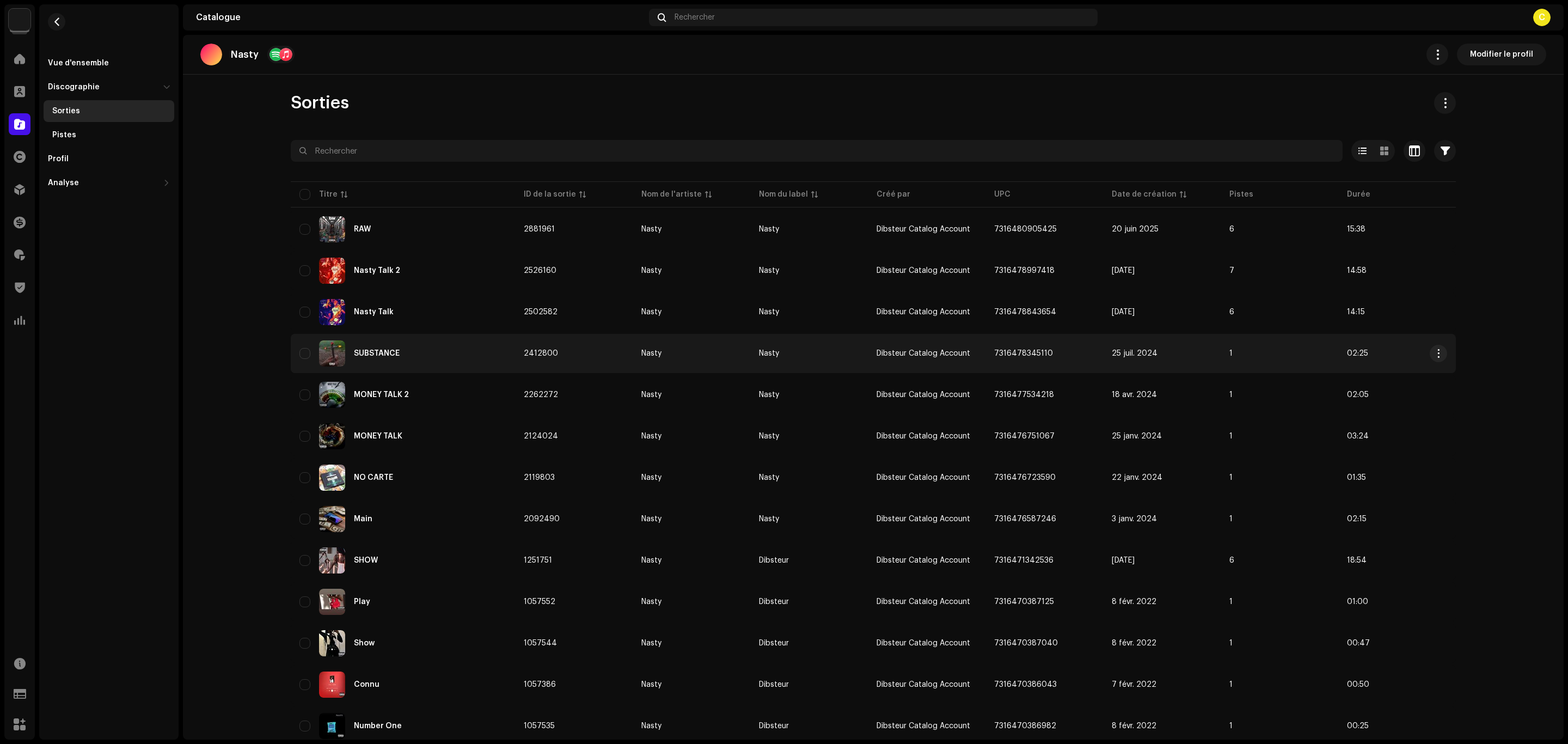
copy span "7316478345110"
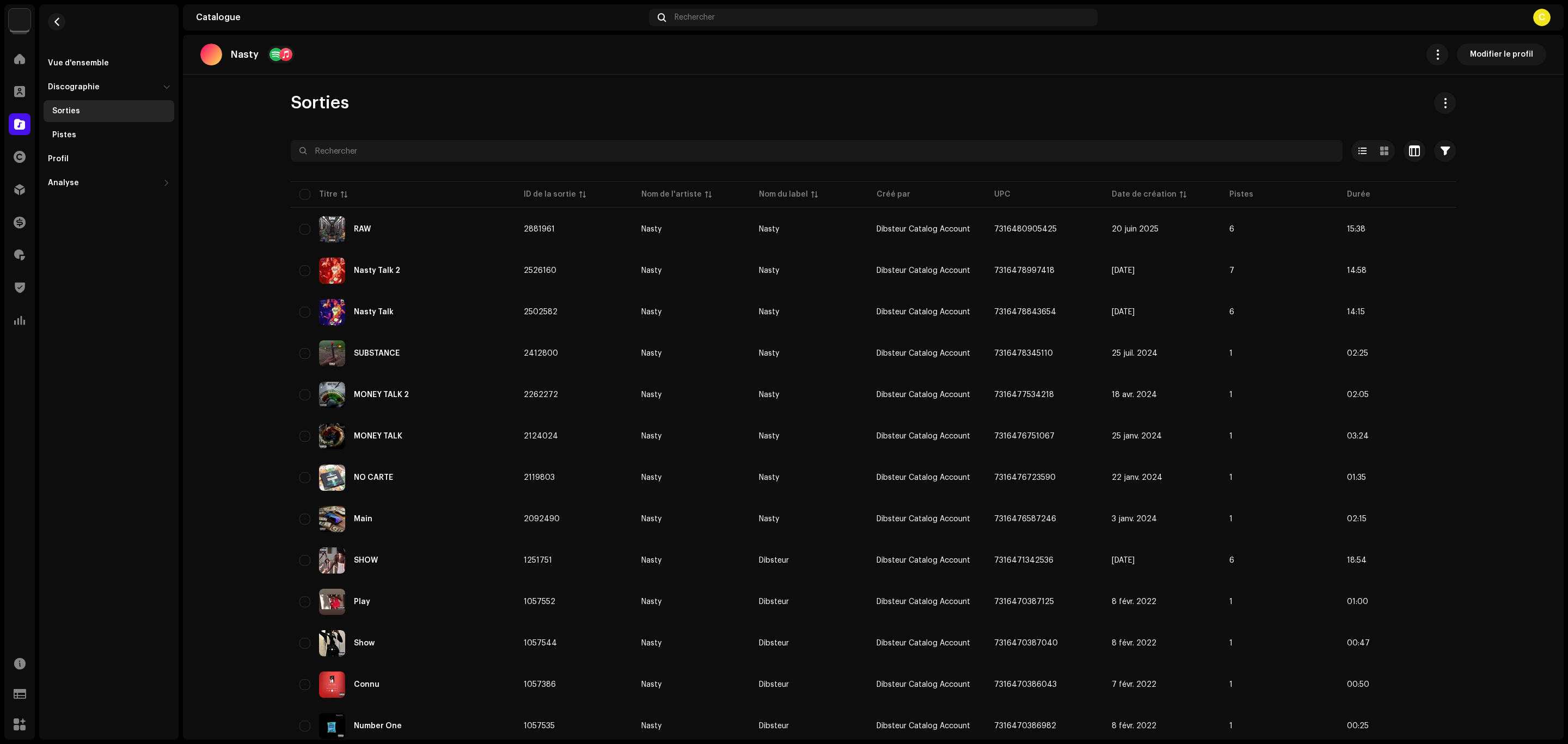
drag, startPoint x: 1049, startPoint y: 348, endPoint x: 930, endPoint y: 124, distance: 253.6
click at [943, 141] on div "Sélectionné 0 Options Filtres Statut de distribution Jamais distribué Traitemen…" at bounding box center [873, 519] width 1165 height 758
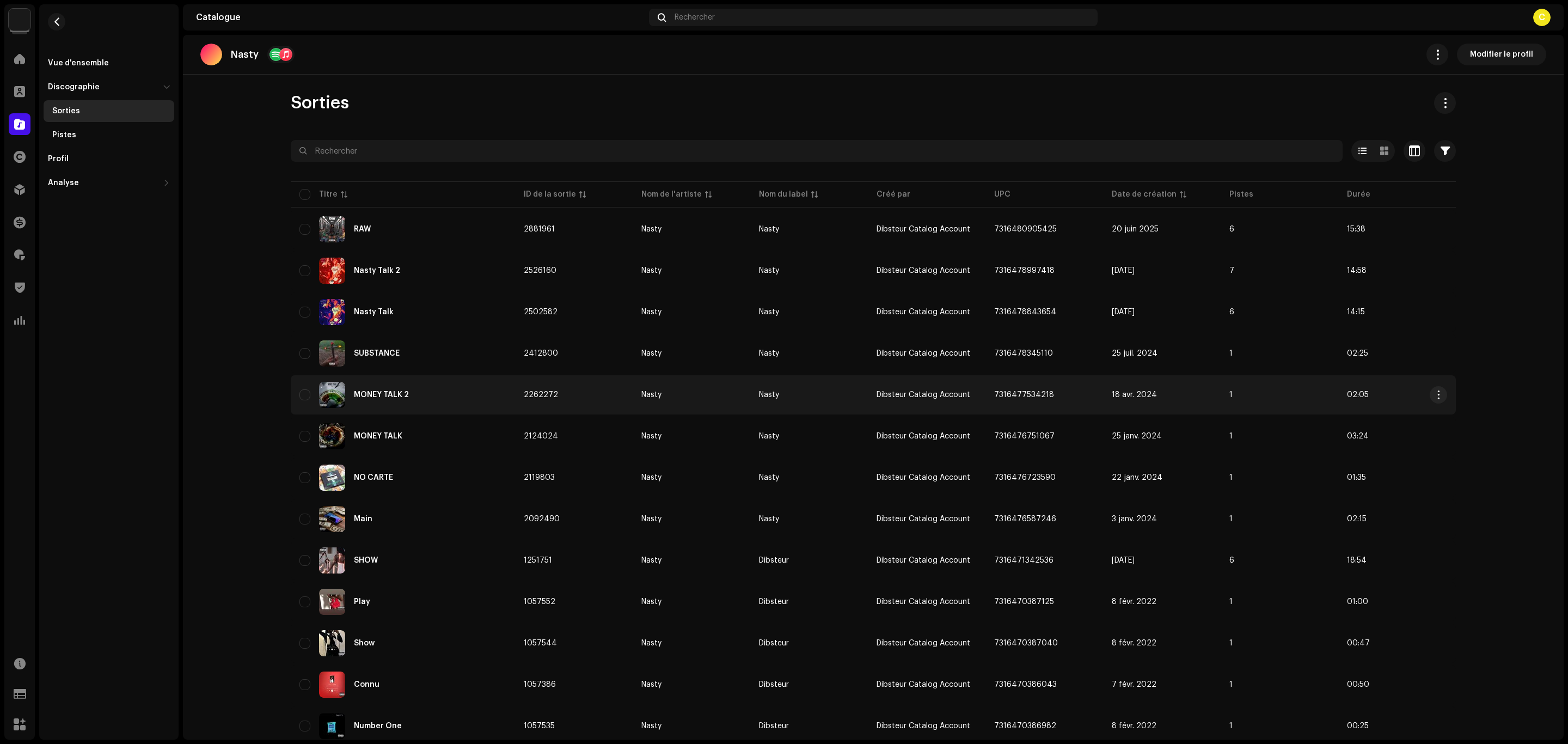
click at [294, 389] on td "MONEY TALK 2" at bounding box center [403, 395] width 225 height 39
copy span "7316477534218"
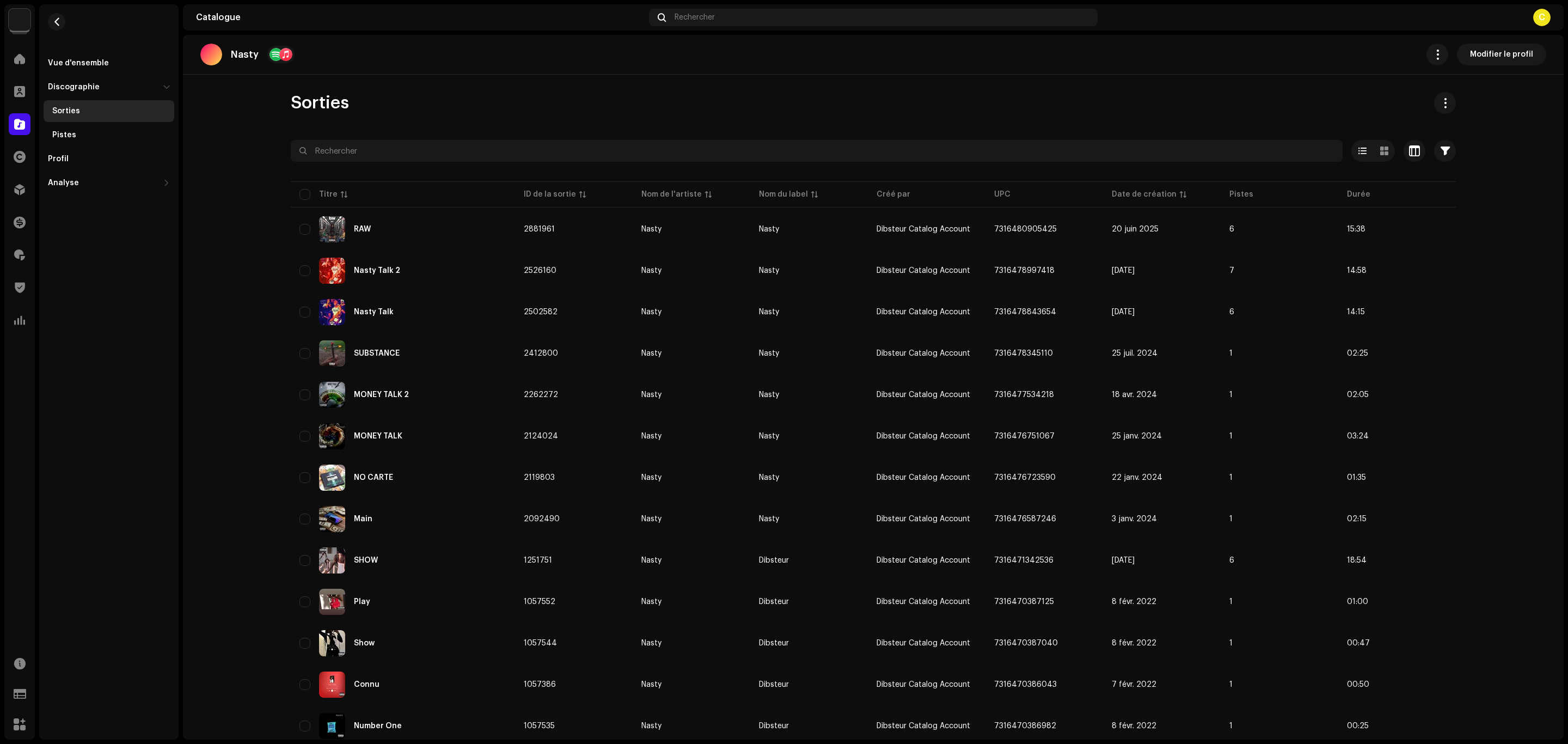
drag, startPoint x: 1065, startPoint y: 396, endPoint x: 867, endPoint y: 55, distance: 394.3
click at [941, 141] on div "Sélectionné 0 Options Filtres Statut de distribution Jamais distribué Traitemen…" at bounding box center [873, 519] width 1165 height 758
click at [175, 486] on div "Vue d'ensemble Discographie Sorties Pistes Profil Analyse Consommation Engageme…" at bounding box center [108, 372] width 139 height 735
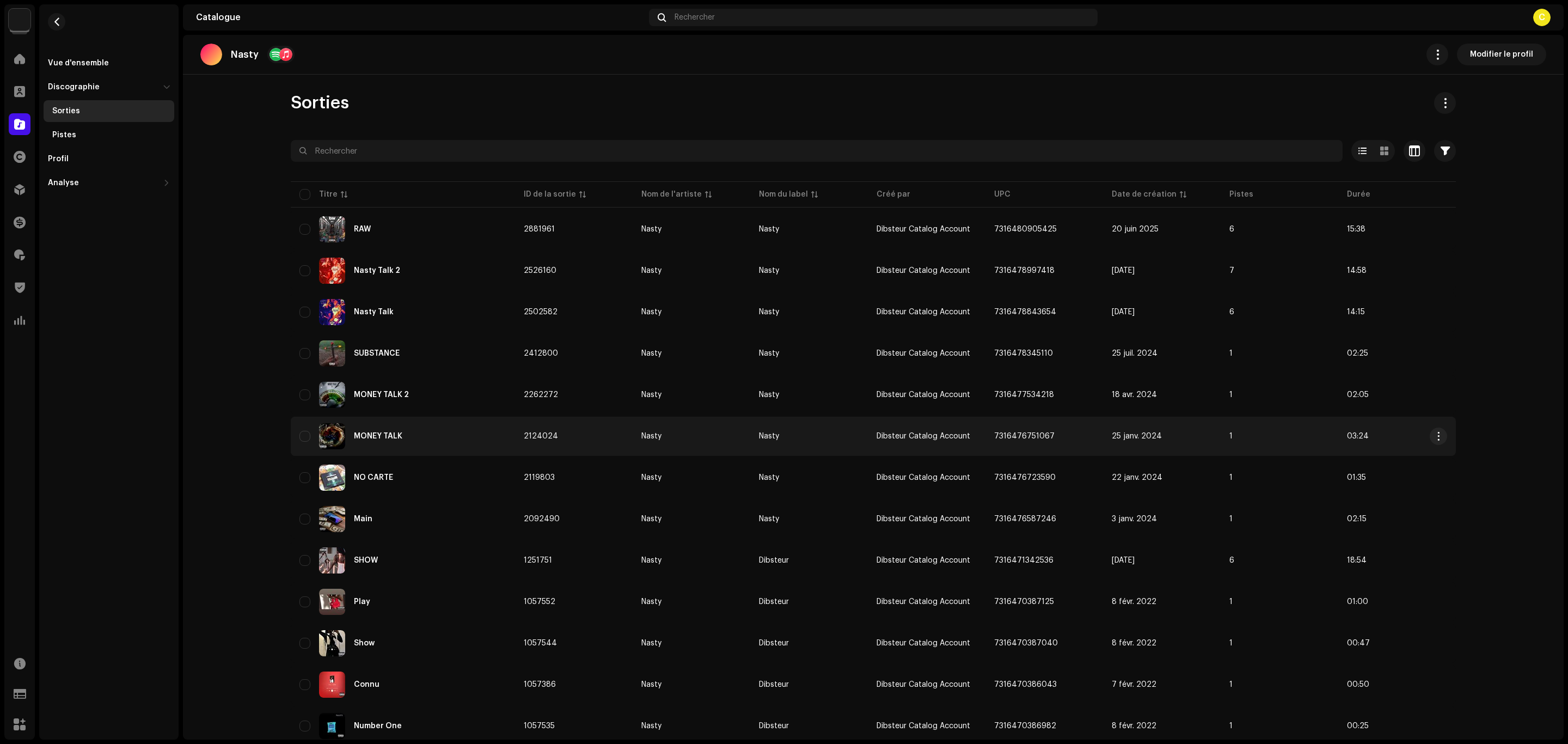
copy span "7316476751067"
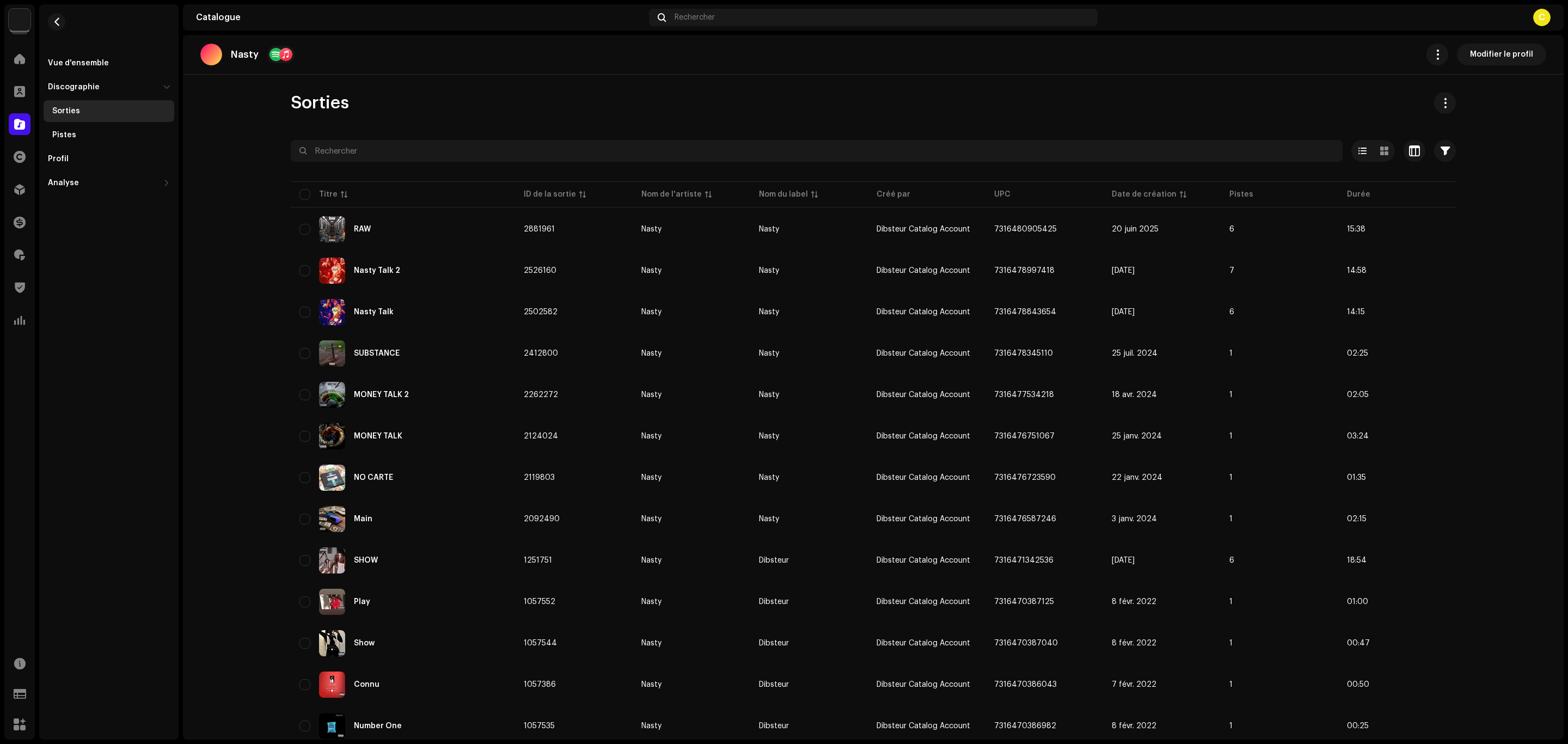
drag, startPoint x: 1054, startPoint y: 433, endPoint x: 959, endPoint y: 188, distance: 262.8
click at [976, 201] on table "Titre ID de la sortie Nom de l'artiste Nom du label Créé par UPC Date de créati…" at bounding box center [873, 525] width 1165 height 693
click at [229, 583] on catalog-artists-details-discography-releases "Sorties Sélectionné 0 Options Filtres Statut de distribution Jamais distribué T…" at bounding box center [873, 495] width 1381 height 806
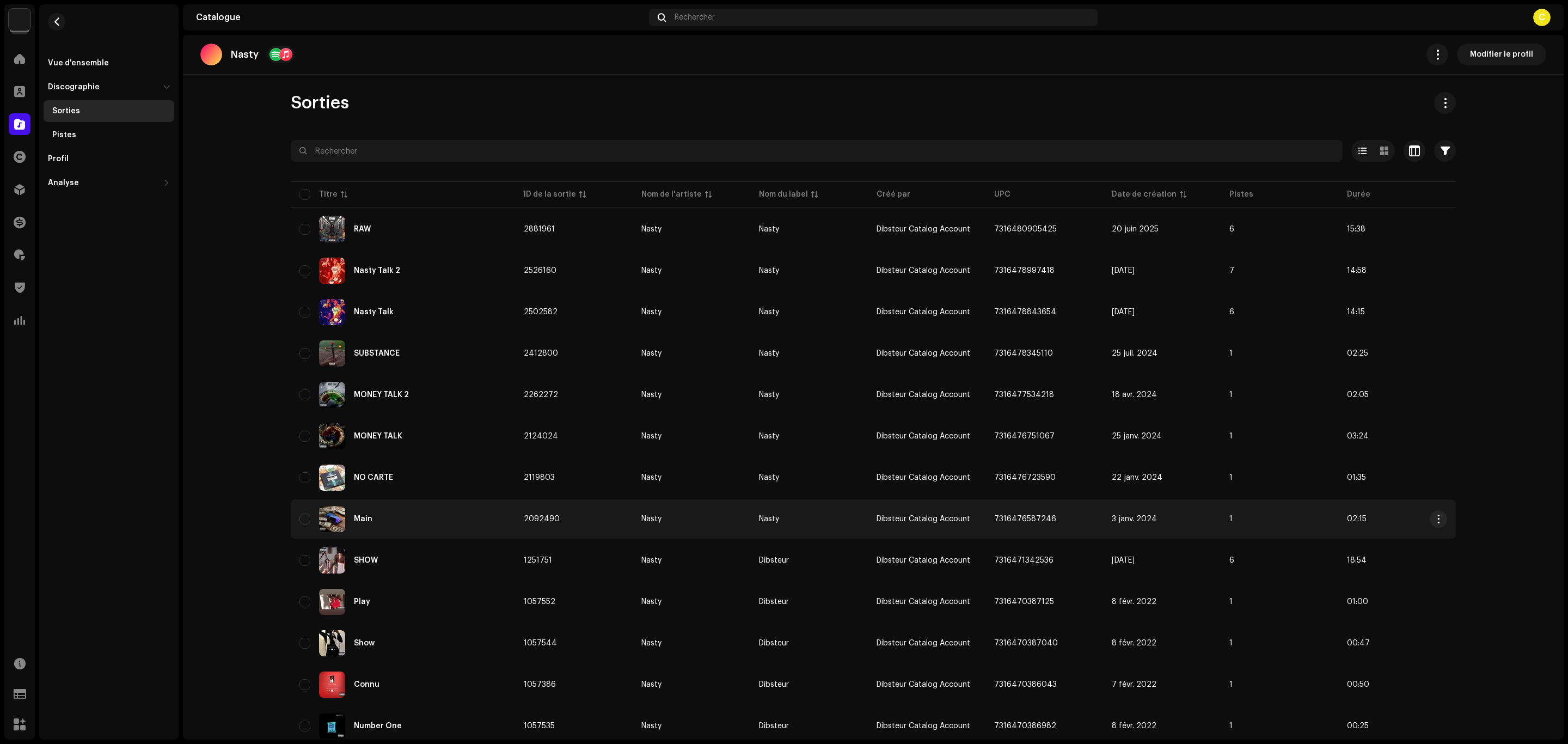
drag, startPoint x: 1059, startPoint y: 513, endPoint x: 990, endPoint y: 516, distance: 69.1
click at [990, 516] on td "7316476587246" at bounding box center [1044, 519] width 117 height 39
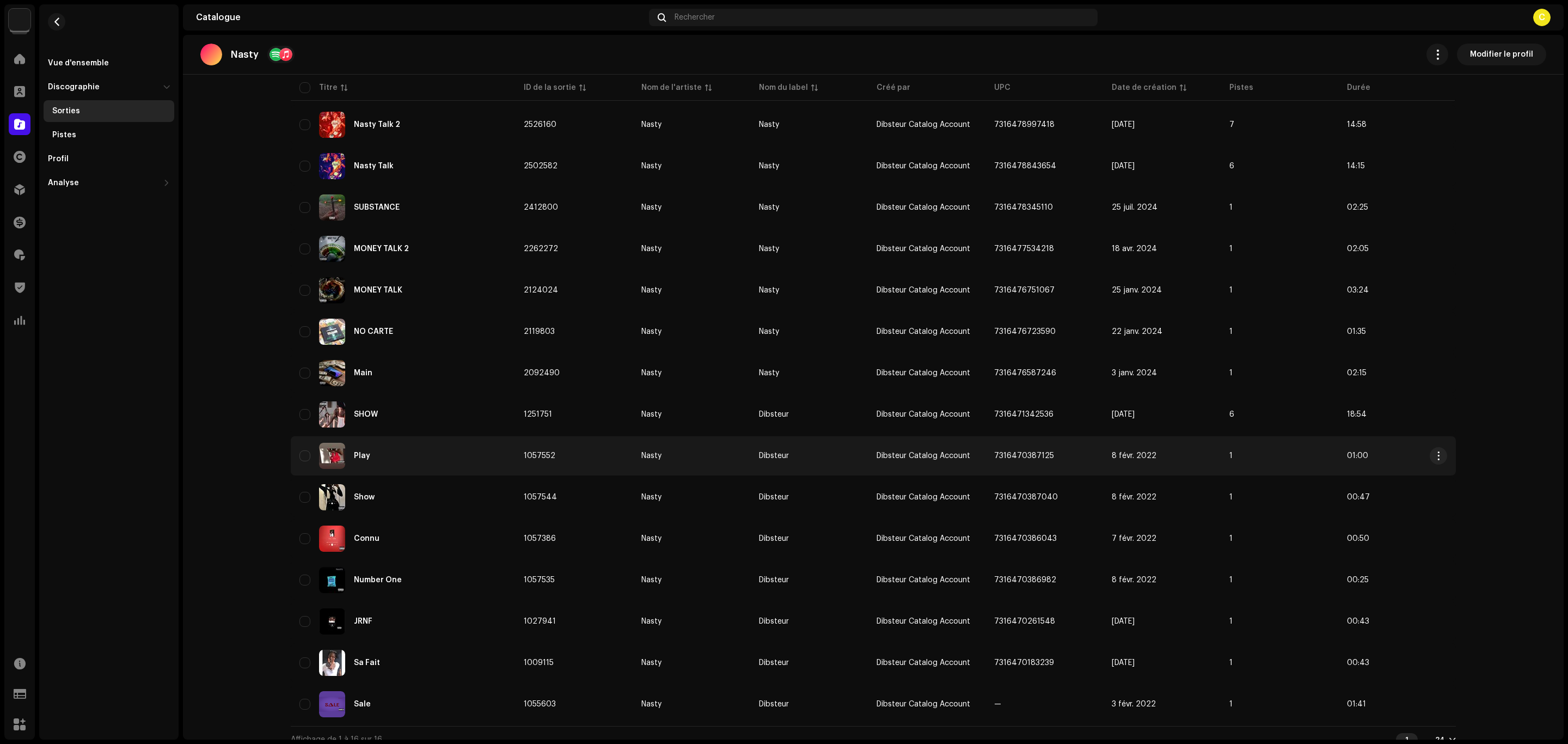
scroll to position [150, 0]
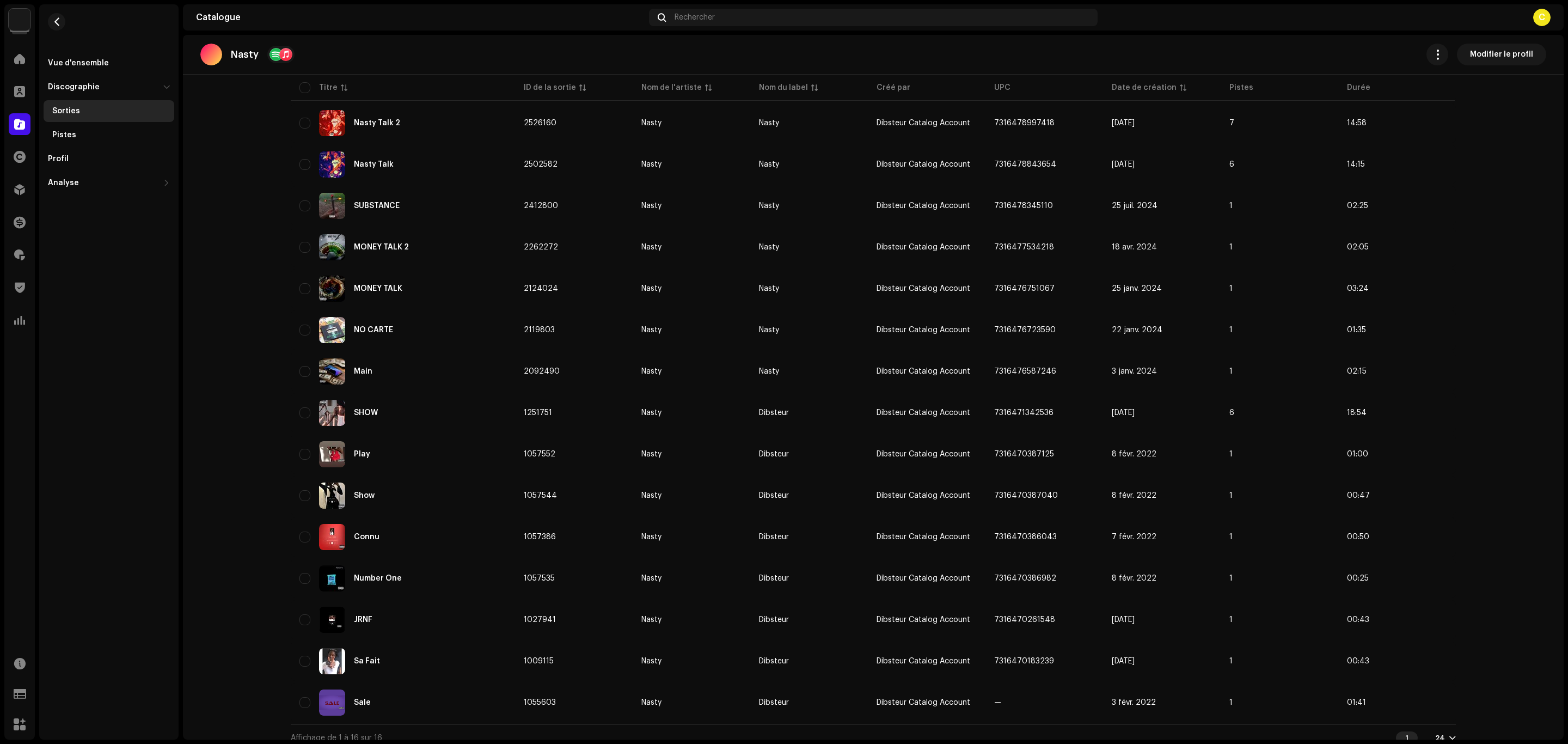
click at [1444, 734] on div "24" at bounding box center [1446, 738] width 21 height 9
click at [1459, 707] on div "72" at bounding box center [1460, 707] width 44 height 22
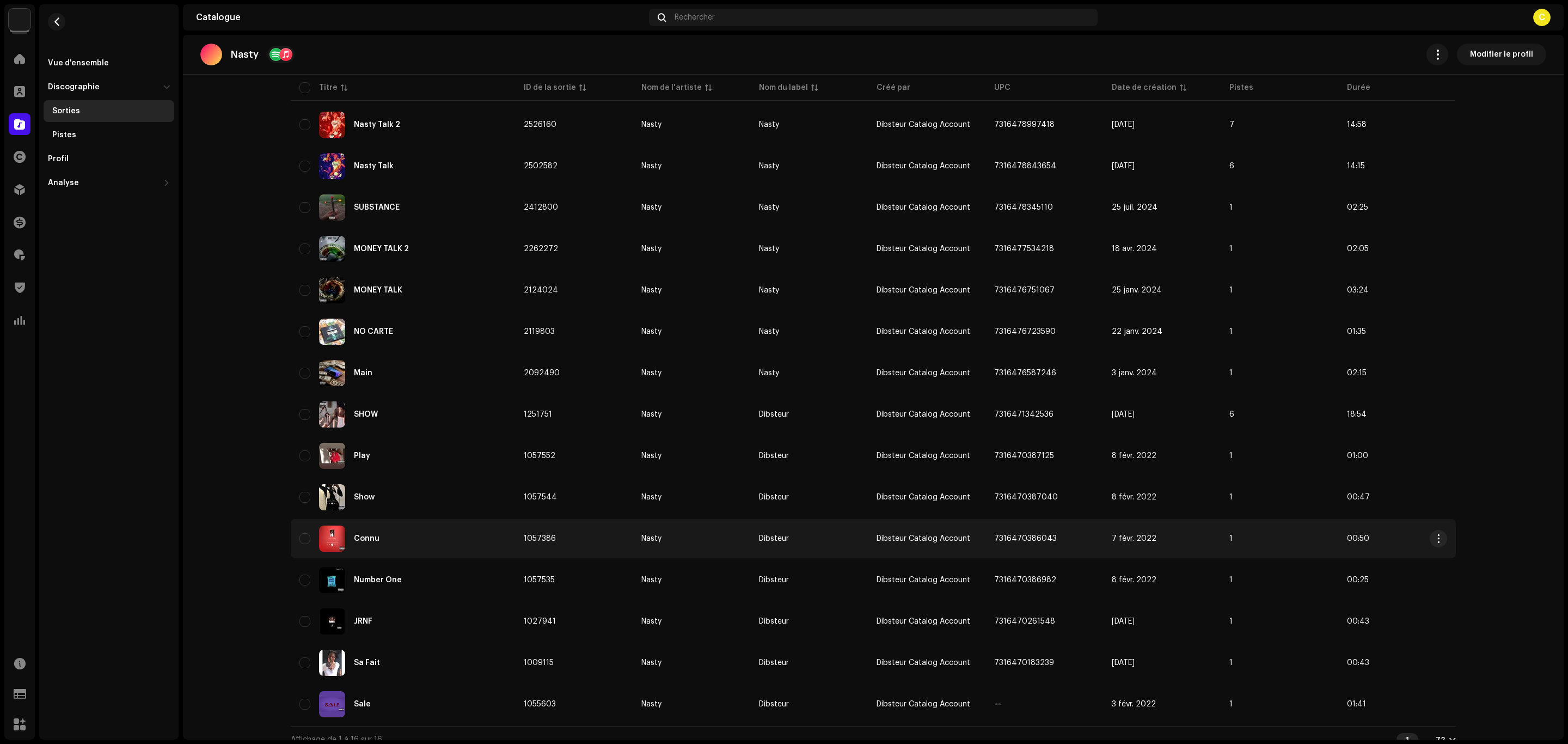
scroll to position [150, 0]
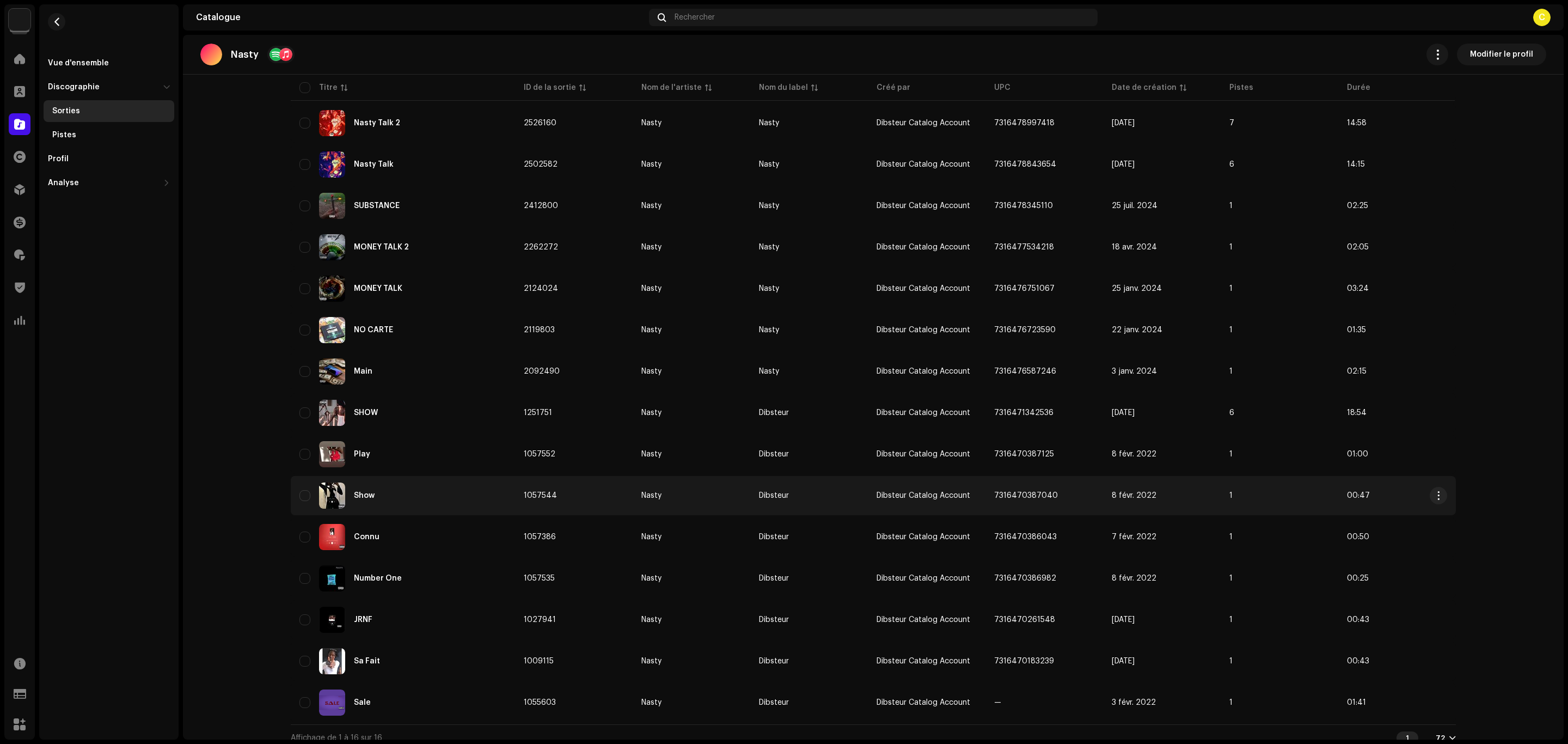
copy span "7316470387040"
drag, startPoint x: 1052, startPoint y: 492, endPoint x: 982, endPoint y: 486, distance: 70.3
click at [985, 486] on td "7316470387040" at bounding box center [1044, 496] width 117 height 39
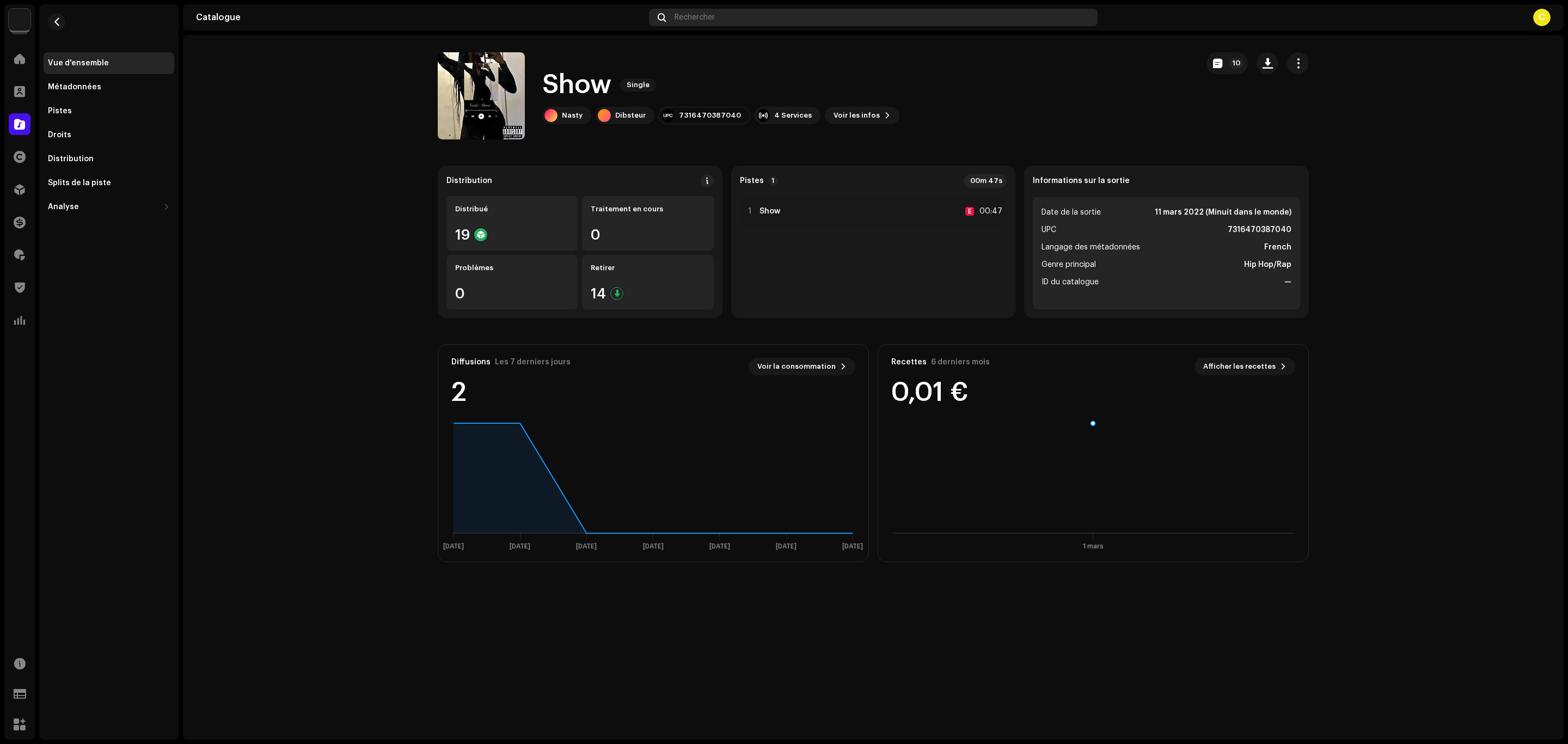
drag, startPoint x: 707, startPoint y: 23, endPoint x: 708, endPoint y: 15, distance: 8.1
click at [708, 15] on div "Rechercher" at bounding box center [873, 17] width 449 height 18
